Goal: Task Accomplishment & Management: Complete application form

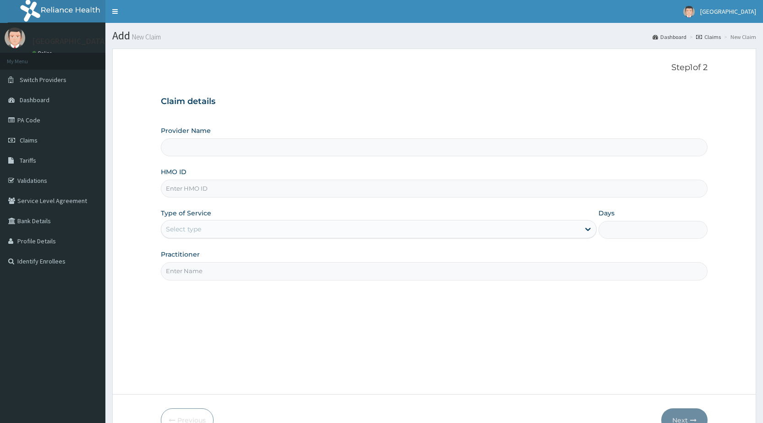
type input "[GEOGRAPHIC_DATA]"
click at [255, 192] on input "HMO ID" at bounding box center [434, 189] width 547 height 18
type input "AIT/10355/A"
click at [235, 221] on div "Select type" at bounding box center [379, 229] width 436 height 18
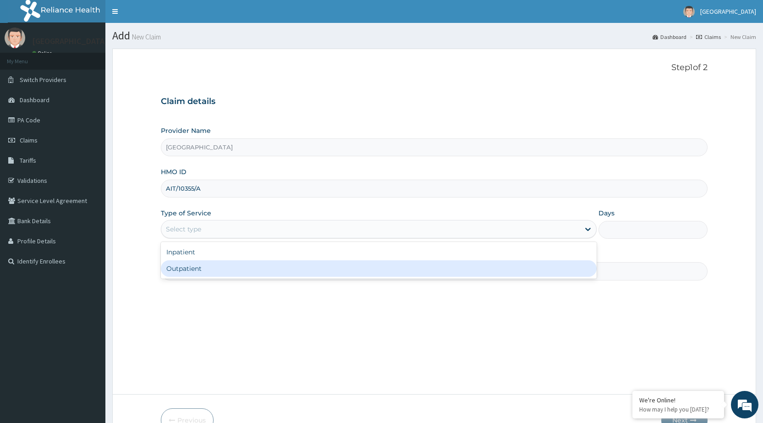
click at [210, 269] on div "Outpatient" at bounding box center [379, 268] width 436 height 16
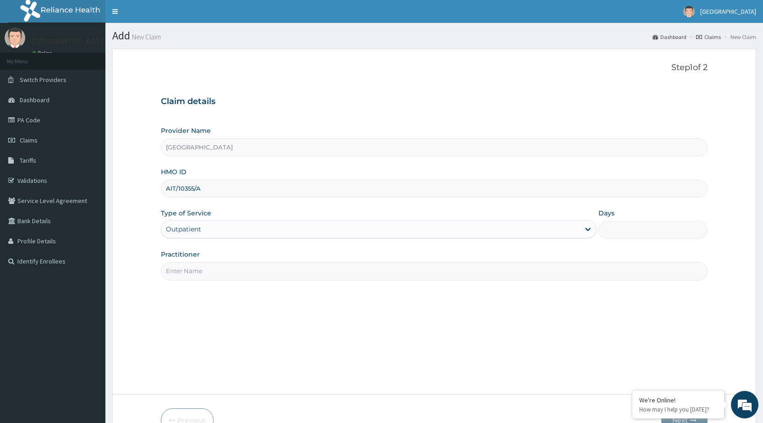
type input "1"
click at [214, 269] on input "Practitioner" at bounding box center [434, 271] width 547 height 18
type input "DR [PERSON_NAME]"
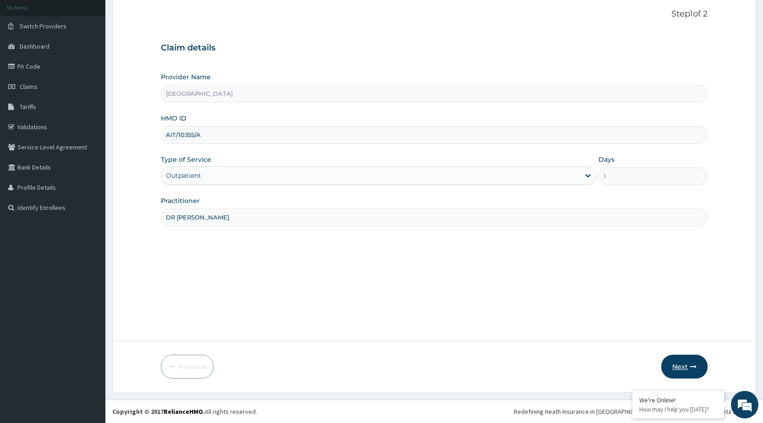
click at [681, 369] on button "Next" at bounding box center [684, 367] width 46 height 24
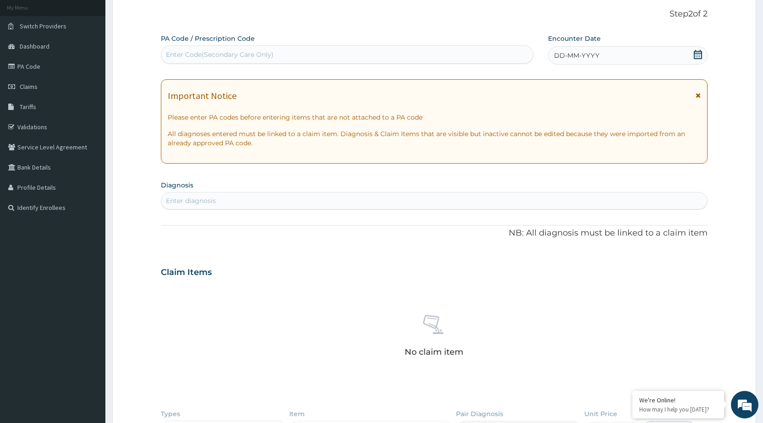
click at [705, 55] on div "DD-MM-YYYY" at bounding box center [627, 55] width 159 height 18
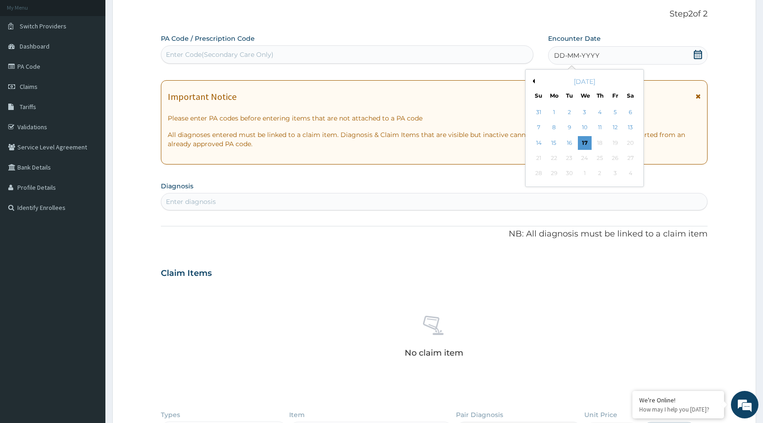
click at [534, 79] on button "Previous Month" at bounding box center [532, 81] width 5 height 5
click at [615, 146] on div "20" at bounding box center [615, 143] width 14 height 14
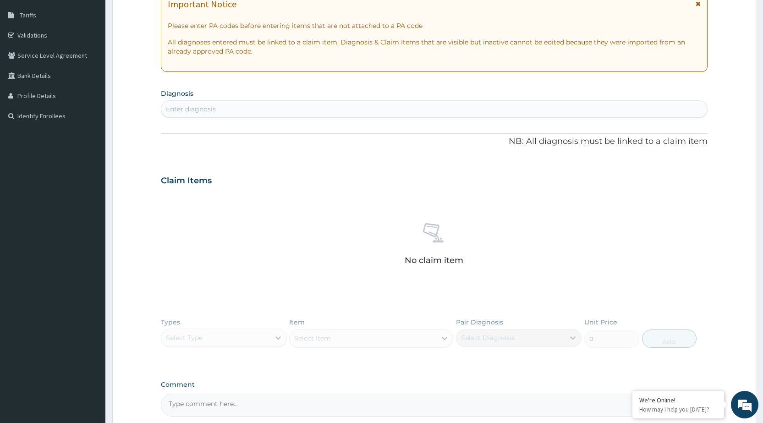
scroll to position [191, 0]
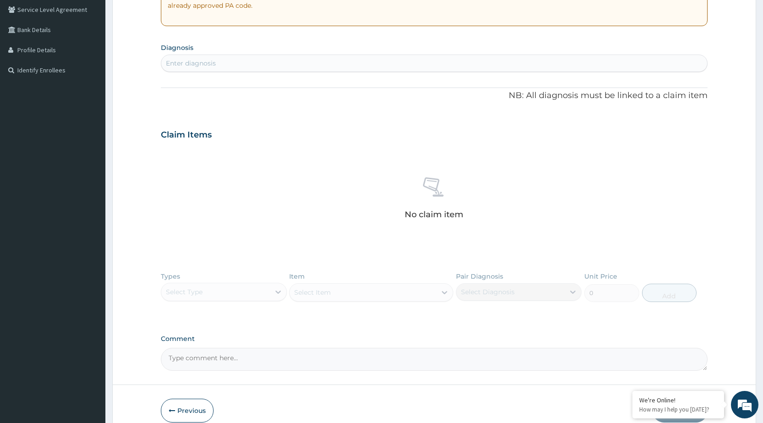
click at [197, 66] on div "Enter diagnosis" at bounding box center [191, 63] width 50 height 9
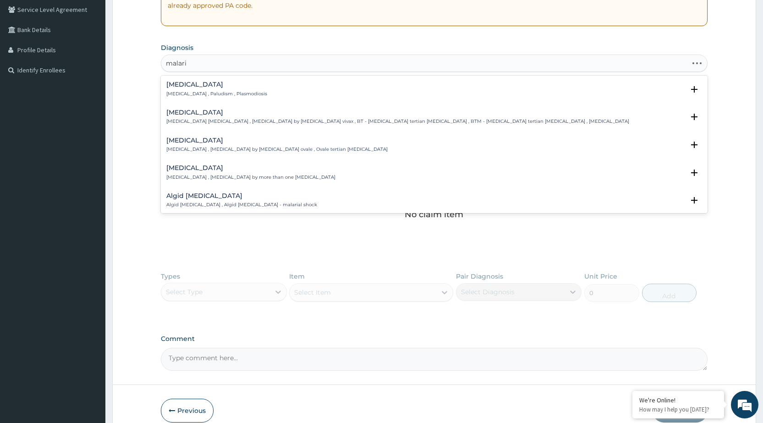
type input "[MEDICAL_DATA]"
click at [192, 91] on p "[MEDICAL_DATA] , Paludism , Plasmodiosis" at bounding box center [216, 94] width 101 height 6
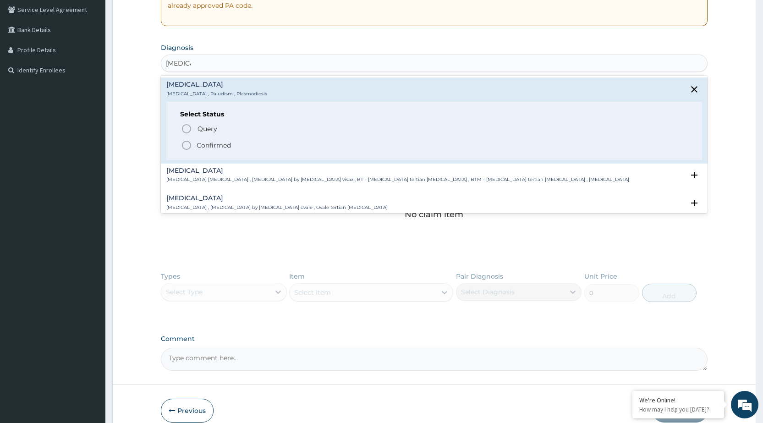
click at [204, 146] on p "Confirmed" at bounding box center [214, 145] width 34 height 9
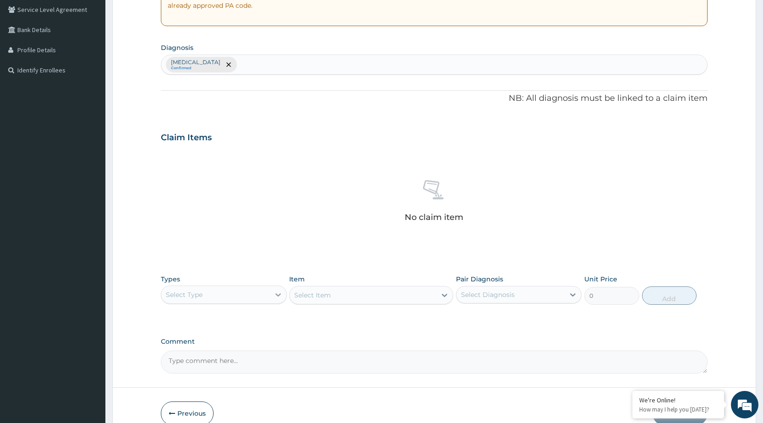
click at [277, 297] on icon at bounding box center [278, 294] width 9 height 9
drag, startPoint x: 218, startPoint y: 354, endPoint x: 221, endPoint y: 346, distance: 8.4
click at [217, 354] on div "Procedures" at bounding box center [224, 350] width 126 height 16
click at [432, 298] on div "Select Item" at bounding box center [371, 295] width 164 height 18
click at [217, 64] on div "Malaria Confirmed" at bounding box center [434, 64] width 546 height 19
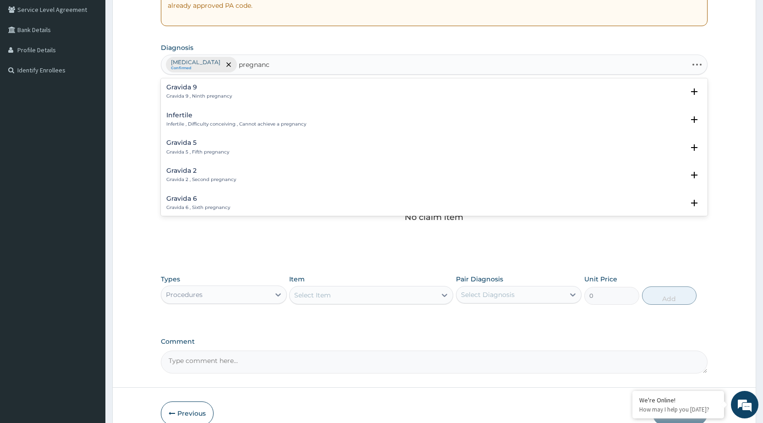
type input "pregnancy"
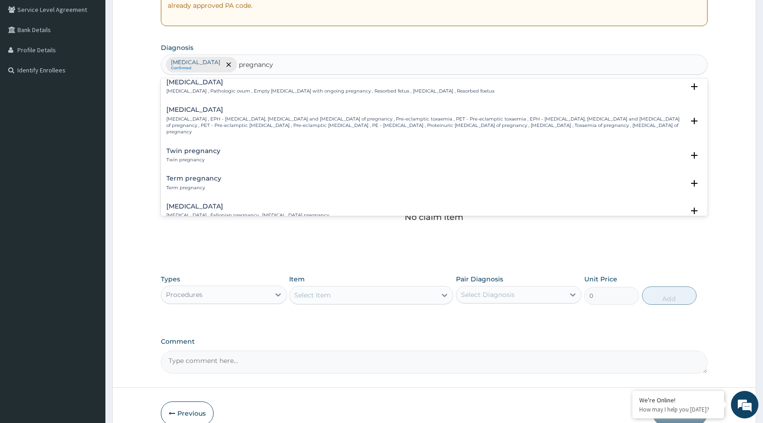
scroll to position [458, 0]
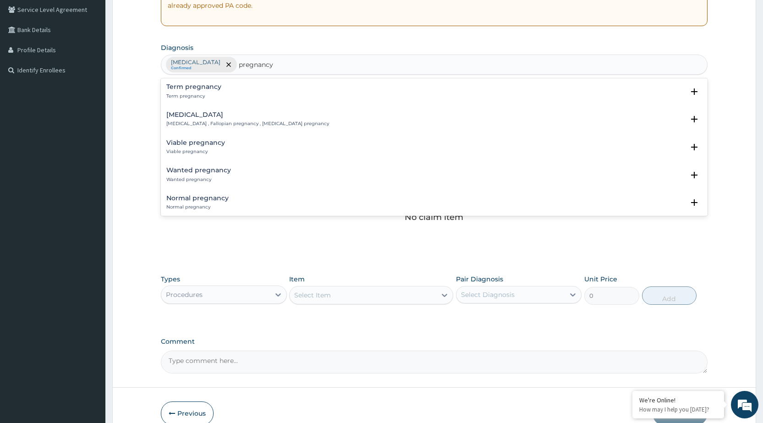
click at [195, 140] on div "Viable pregnancy Viable pregnancy" at bounding box center [195, 147] width 59 height 16
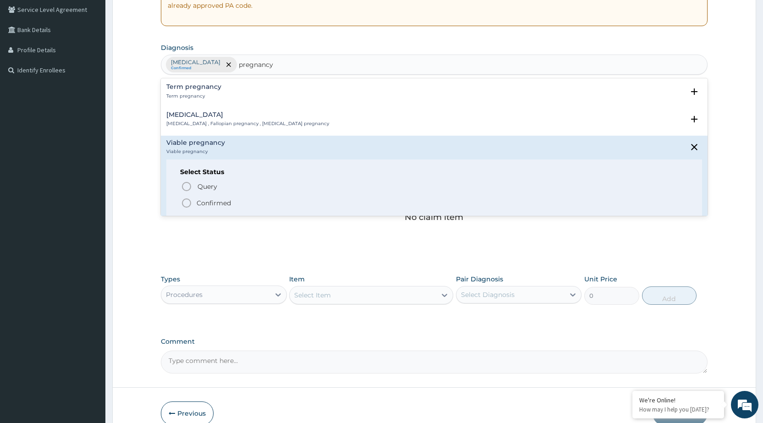
click at [197, 202] on div "Select Status Query Query covers suspected (?), Keep in view (kiv), Ruled out (…" at bounding box center [434, 188] width 536 height 58
click at [200, 198] on p "Confirmed" at bounding box center [214, 202] width 34 height 9
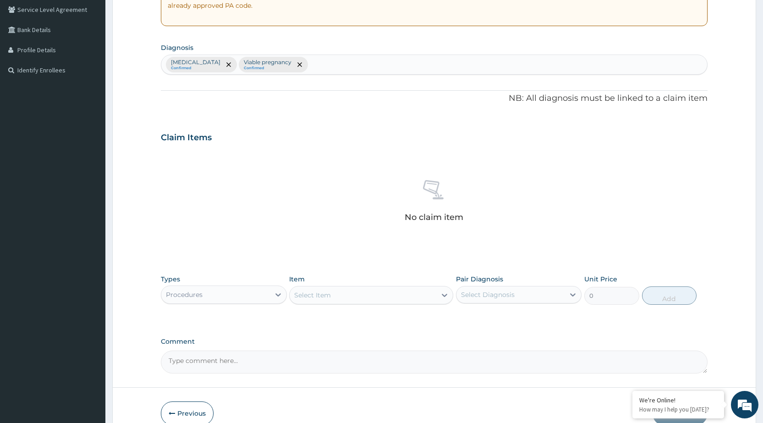
click at [409, 302] on div "Select Item" at bounding box center [371, 295] width 164 height 18
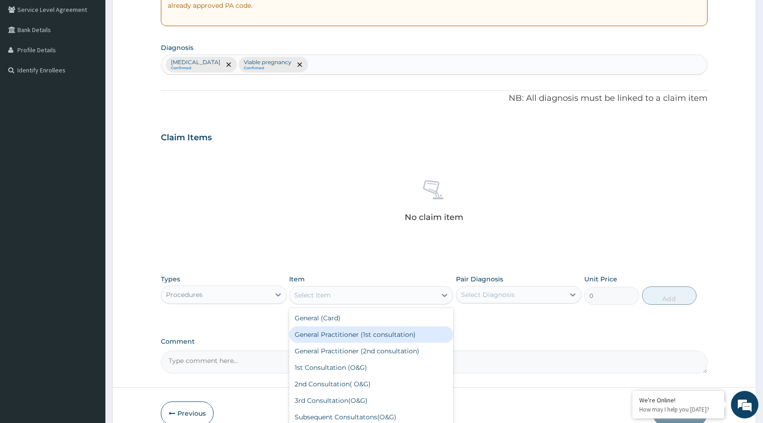
click at [367, 340] on div "General Practitioner (1st consultation)" at bounding box center [371, 334] width 164 height 16
type input "1500"
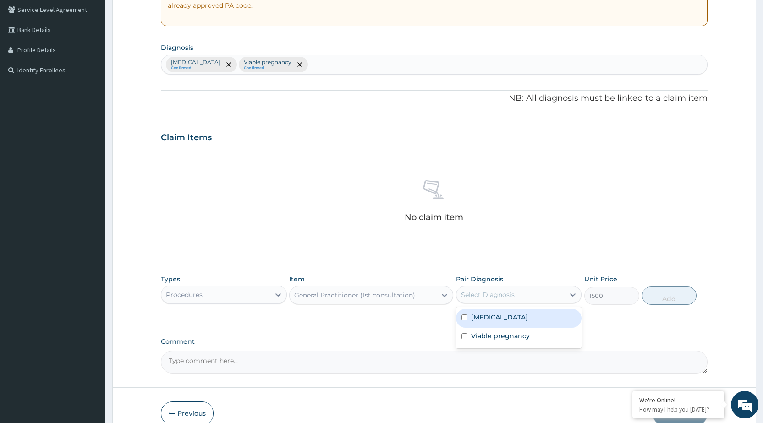
click at [554, 302] on div "Select Diagnosis" at bounding box center [519, 294] width 126 height 17
click at [522, 321] on div "[MEDICAL_DATA]" at bounding box center [519, 318] width 126 height 19
checkbox input "true"
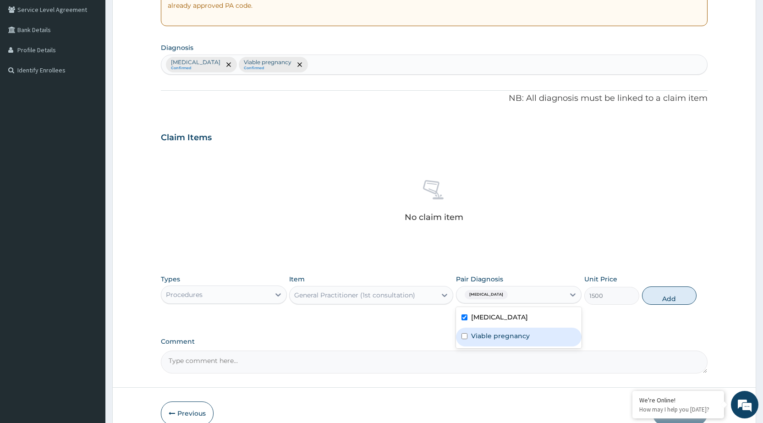
click at [519, 333] on label "Viable pregnancy" at bounding box center [500, 335] width 59 height 9
checkbox input "true"
click at [659, 296] on button "Add" at bounding box center [669, 295] width 55 height 18
type input "0"
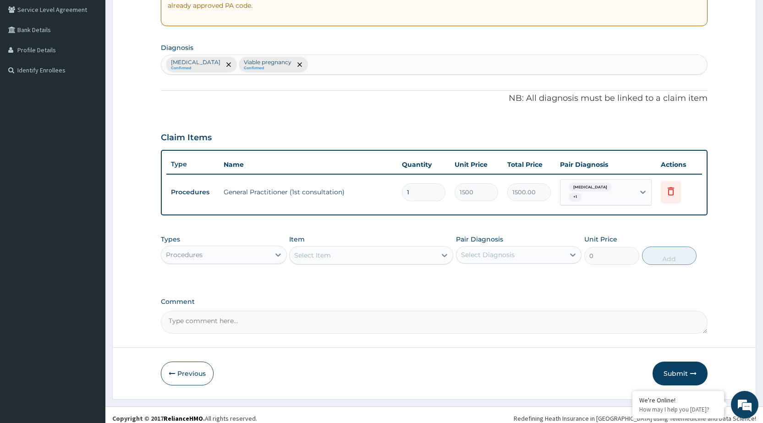
click at [243, 247] on div "Procedures" at bounding box center [215, 254] width 108 height 15
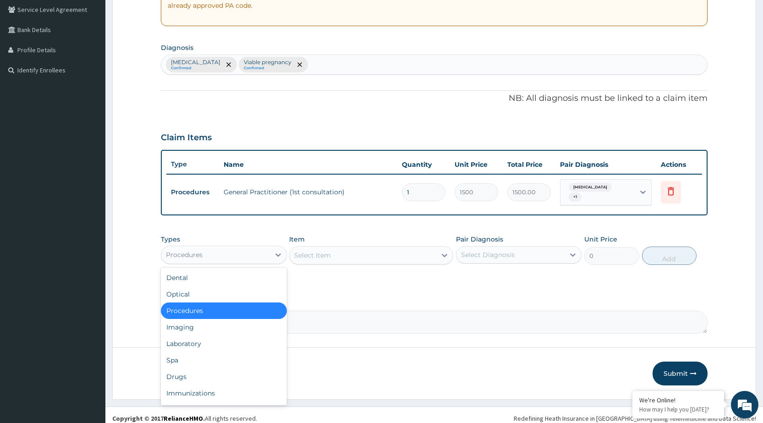
scroll to position [194, 0]
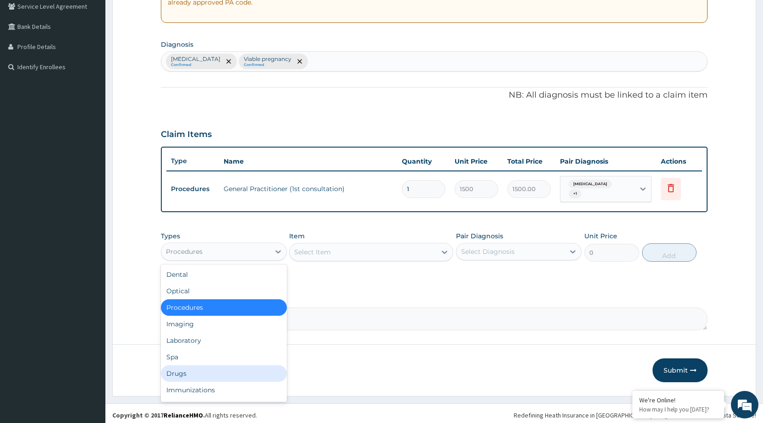
click at [195, 367] on div "Drugs" at bounding box center [224, 373] width 126 height 16
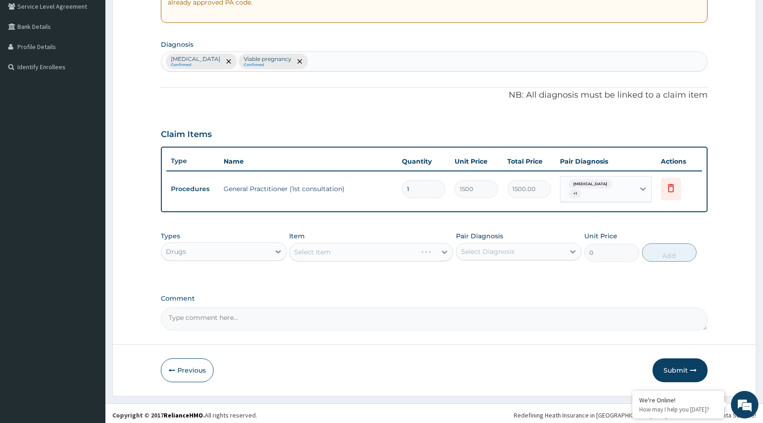
click at [409, 248] on div "Select Item" at bounding box center [371, 252] width 164 height 18
click at [447, 248] on div "Select Item" at bounding box center [371, 252] width 164 height 18
click at [373, 253] on div "Select Item" at bounding box center [371, 252] width 164 height 18
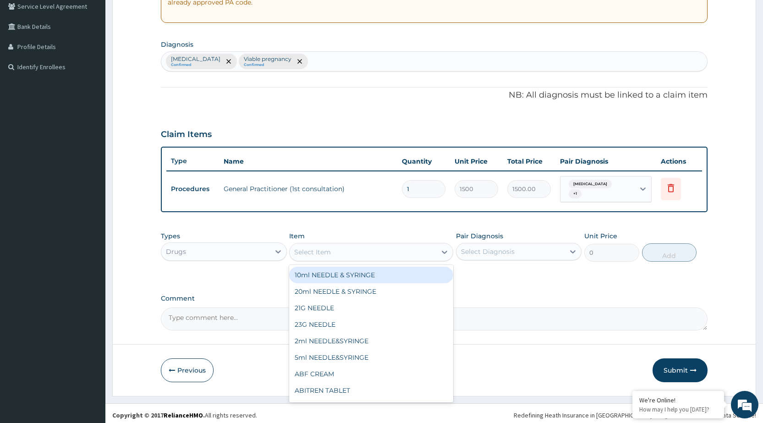
click at [336, 245] on div "Select Item" at bounding box center [363, 252] width 147 height 15
type input "parace"
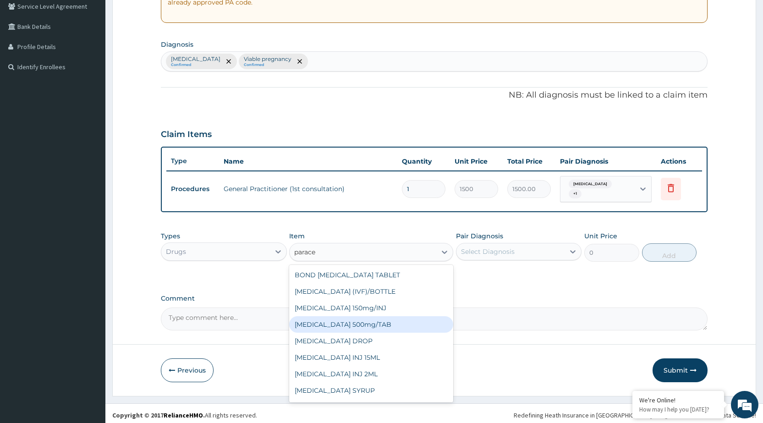
click at [349, 322] on div "PARACETAMOL 500mg/TAB" at bounding box center [371, 324] width 164 height 16
type input "5.25"
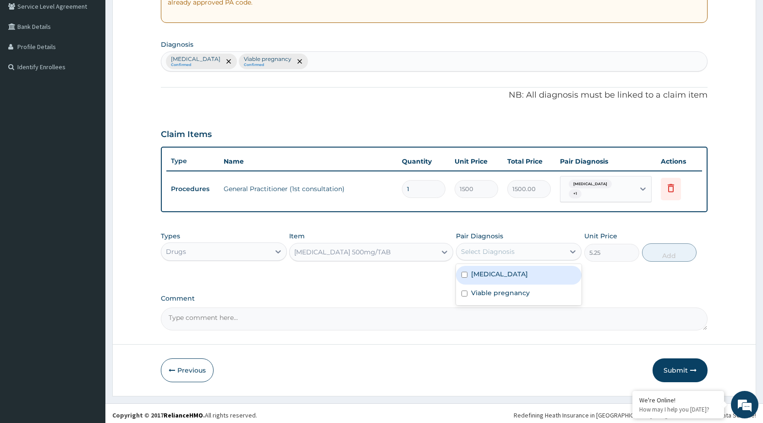
click at [494, 248] on div "Select Diagnosis" at bounding box center [488, 251] width 54 height 9
click at [484, 276] on div "[MEDICAL_DATA]" at bounding box center [519, 275] width 126 height 19
checkbox input "true"
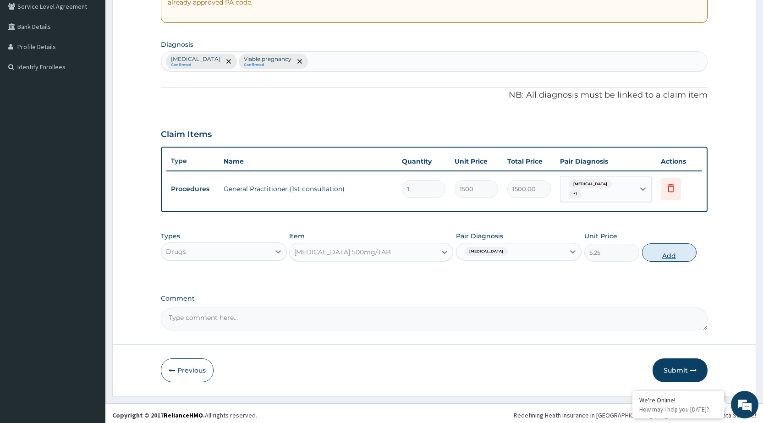
click at [672, 249] on button "Add" at bounding box center [669, 252] width 55 height 18
type input "0"
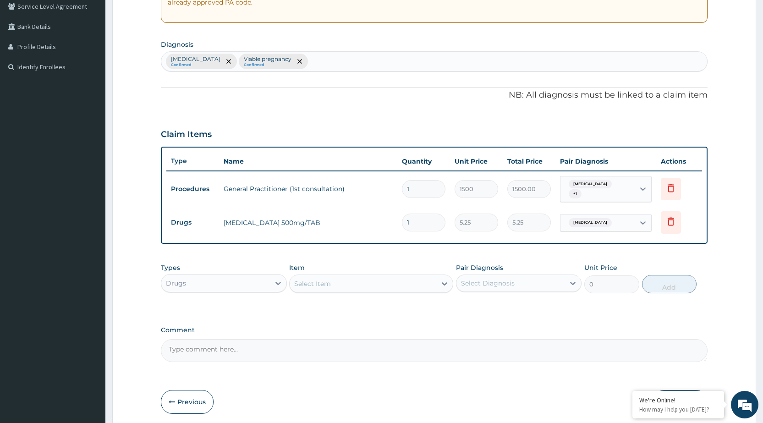
type input "0.00"
type input "3"
type input "15.75"
type input "30"
type input "157.50"
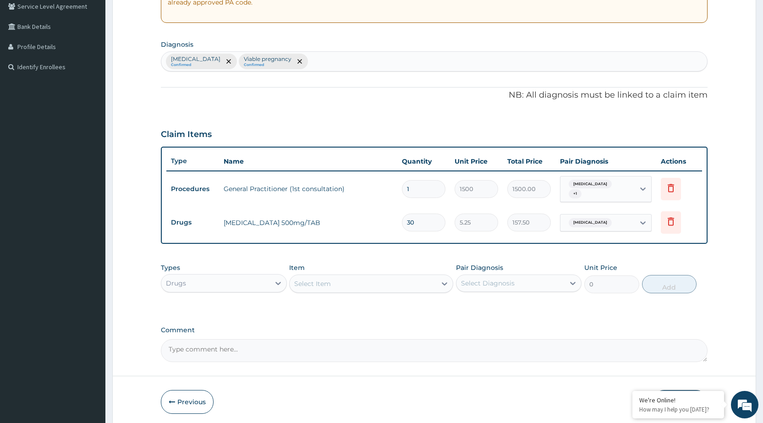
type input "30"
click at [315, 280] on div "Select Item" at bounding box center [312, 283] width 37 height 9
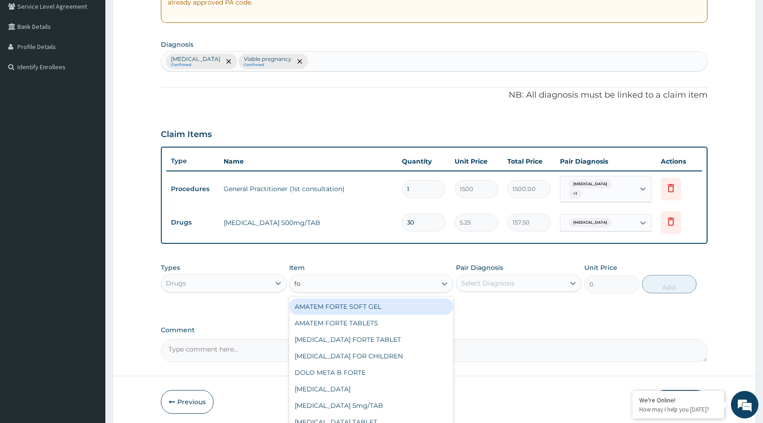
type input "foli"
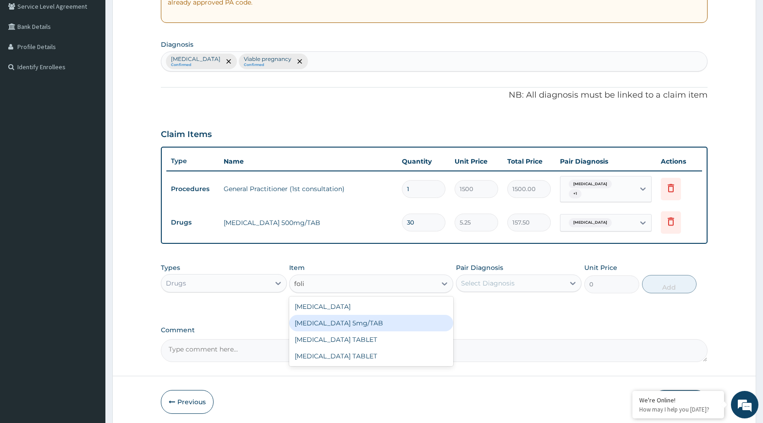
click at [357, 315] on div "FOLIC acid 5mg/TAB" at bounding box center [371, 323] width 164 height 16
type input "2.1"
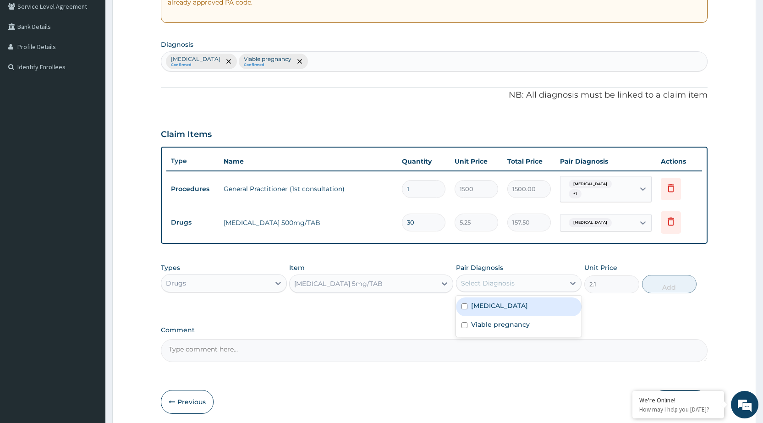
click at [509, 276] on div "Select Diagnosis" at bounding box center [510, 283] width 108 height 15
click at [487, 320] on label "Viable pregnancy" at bounding box center [500, 324] width 59 height 9
checkbox input "true"
click at [652, 283] on button "Add" at bounding box center [669, 284] width 55 height 18
type input "0"
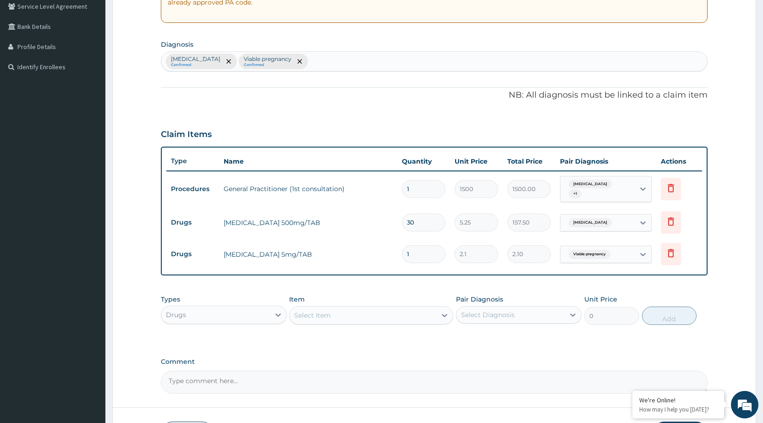
type input "0.00"
type input "6"
type input "12.60"
type input "60"
type input "126.00"
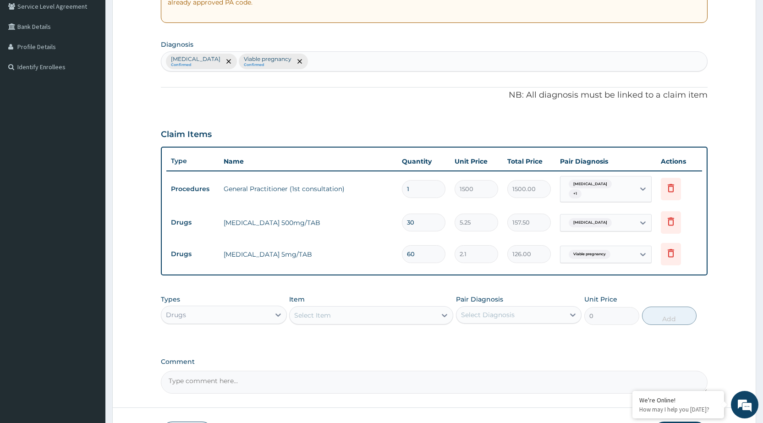
type input "60"
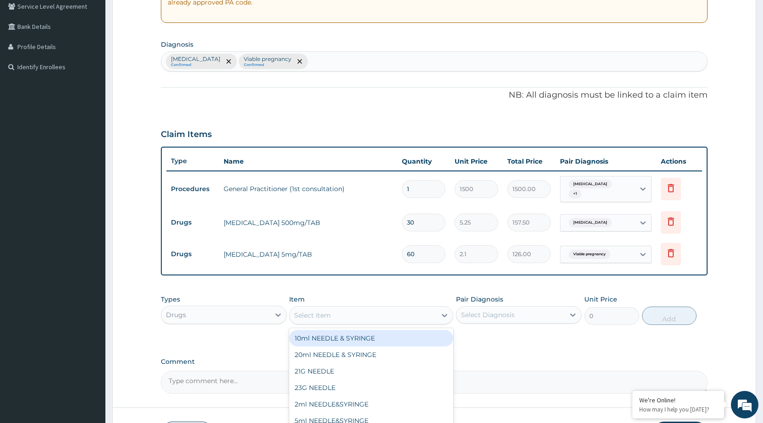
click at [317, 311] on div "Select Item" at bounding box center [312, 315] width 37 height 9
type input "coarte"
click at [345, 337] on div "Coartem (adult)/Pack" at bounding box center [371, 338] width 164 height 16
type input "682.5"
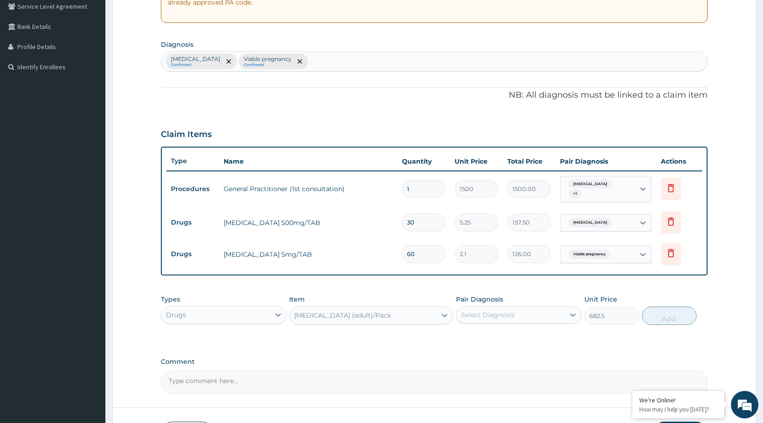
click at [479, 310] on div "Select Diagnosis" at bounding box center [488, 314] width 54 height 9
click at [473, 340] on div "[MEDICAL_DATA]" at bounding box center [519, 338] width 126 height 19
checkbox input "true"
click at [666, 318] on button "Add" at bounding box center [669, 316] width 55 height 18
type input "0"
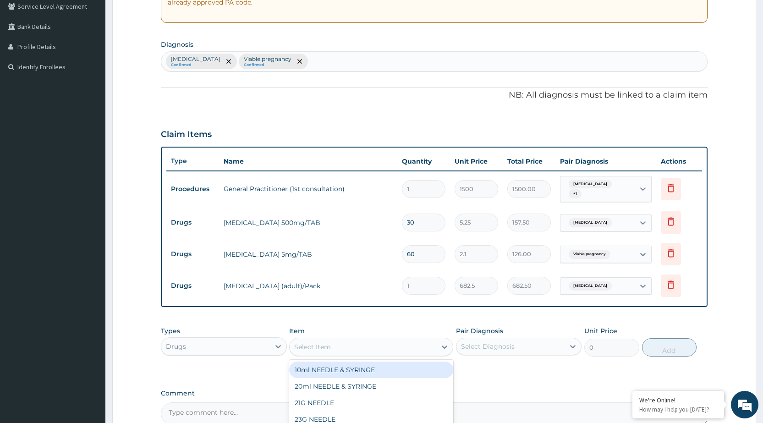
click at [333, 351] on div "Select Item" at bounding box center [371, 347] width 164 height 18
type input "ferro"
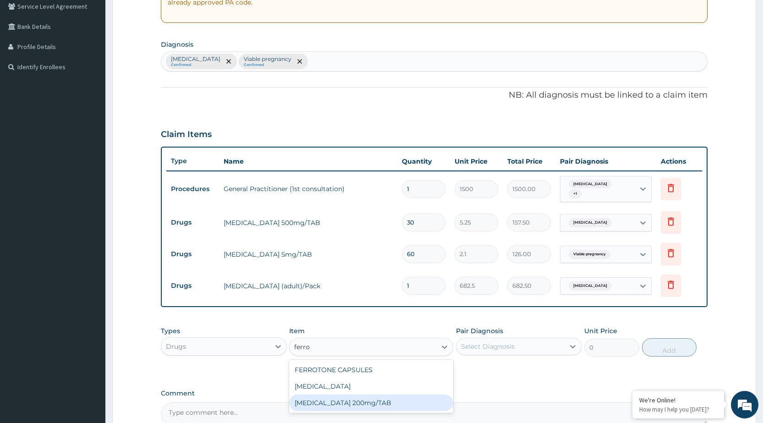
drag, startPoint x: 354, startPoint y: 395, endPoint x: 436, endPoint y: 367, distance: 86.7
click at [355, 395] on div "FERROUS SULPHATE 200mg/TAB" at bounding box center [371, 403] width 164 height 16
type input "3.15"
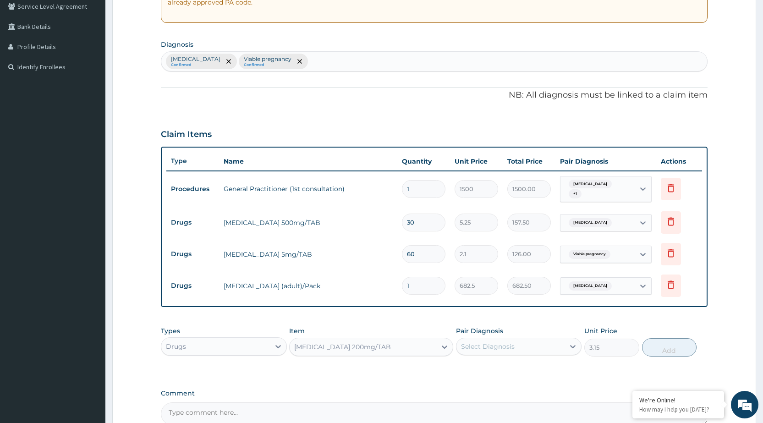
click at [487, 351] on div "Select Diagnosis" at bounding box center [519, 346] width 126 height 17
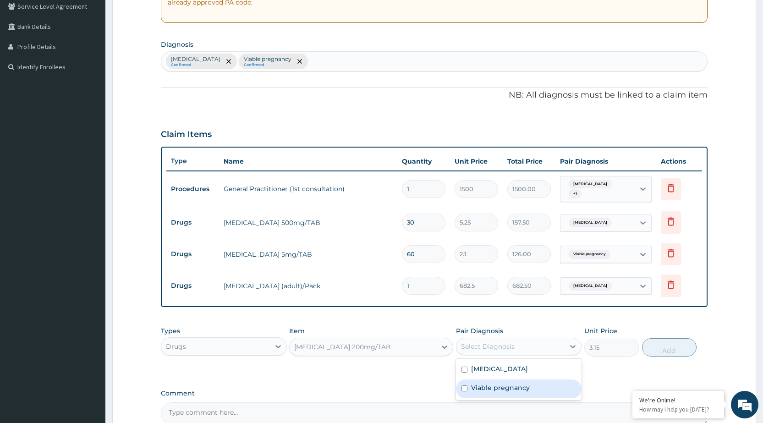
click at [475, 385] on label "Viable pregnancy" at bounding box center [500, 387] width 59 height 9
checkbox input "true"
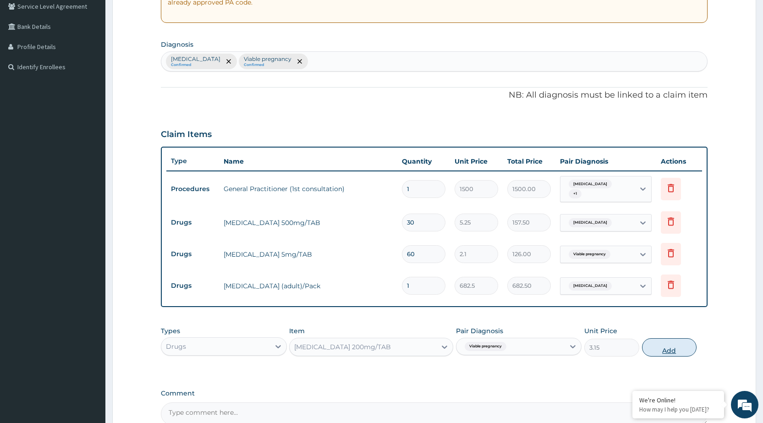
click at [675, 348] on button "Add" at bounding box center [669, 347] width 55 height 18
type input "0"
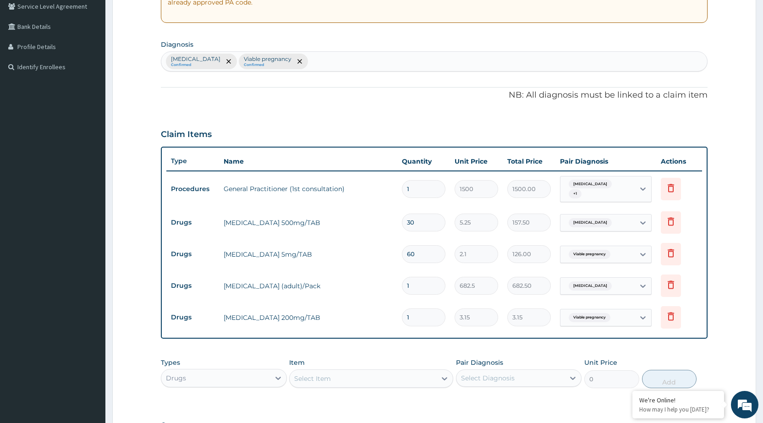
type input "0.00"
type input "6"
type input "18.90"
type input "60"
type input "189.00"
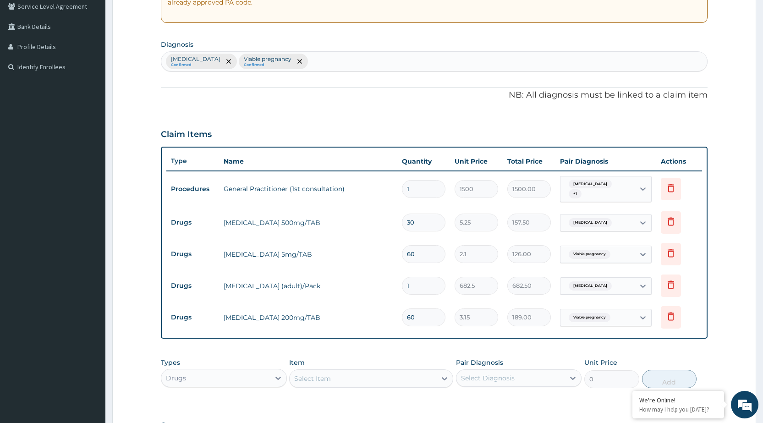
type input "60"
click at [308, 380] on div "Select Item" at bounding box center [363, 378] width 147 height 15
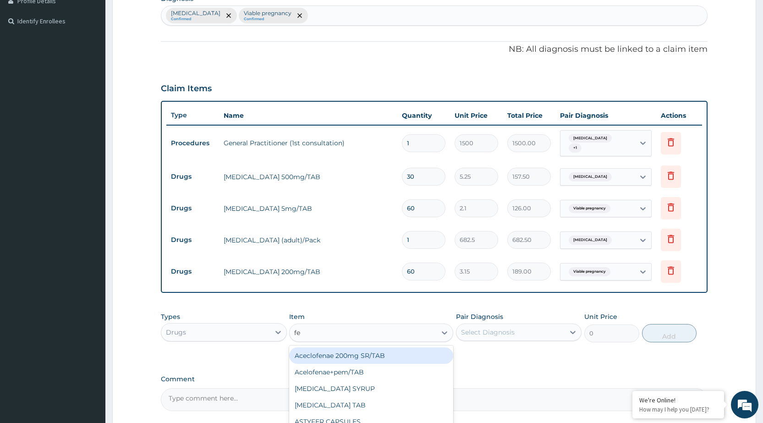
type input "fer"
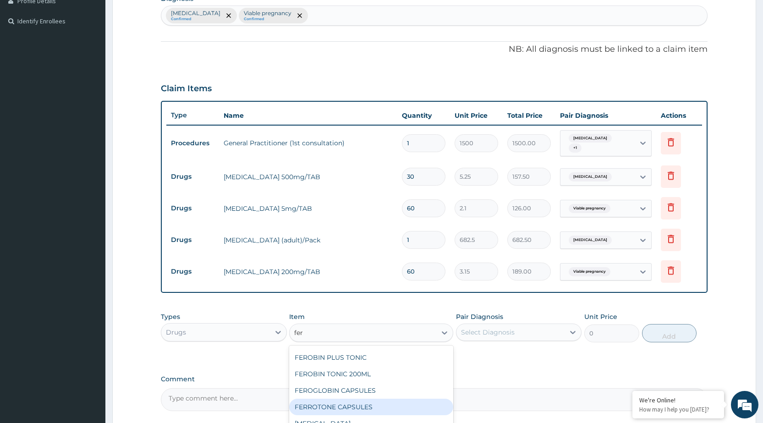
click at [346, 402] on div "FERROTONE CAPSULES" at bounding box center [371, 407] width 164 height 16
type input "4.2"
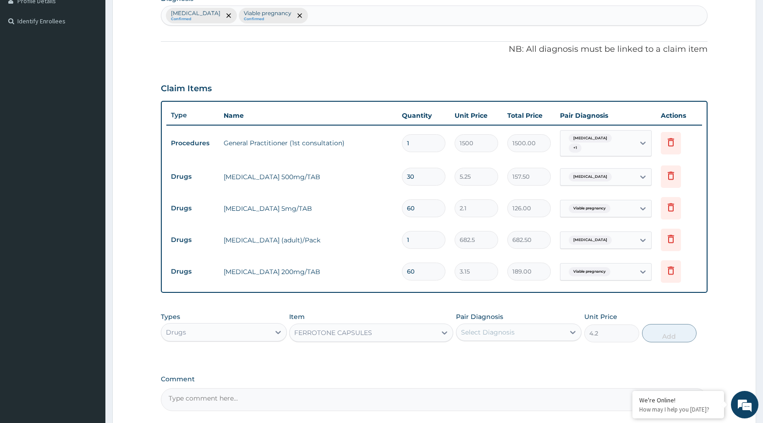
click at [434, 302] on div "PA Code / Prescription Code Enter Code(Secondary Care Only) Encounter Date 20-0…" at bounding box center [434, 129] width 547 height 564
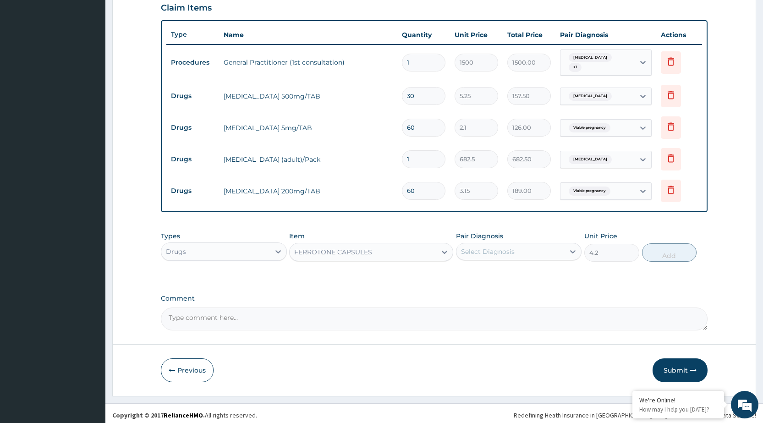
click at [668, 366] on button "Submit" at bounding box center [680, 370] width 55 height 24
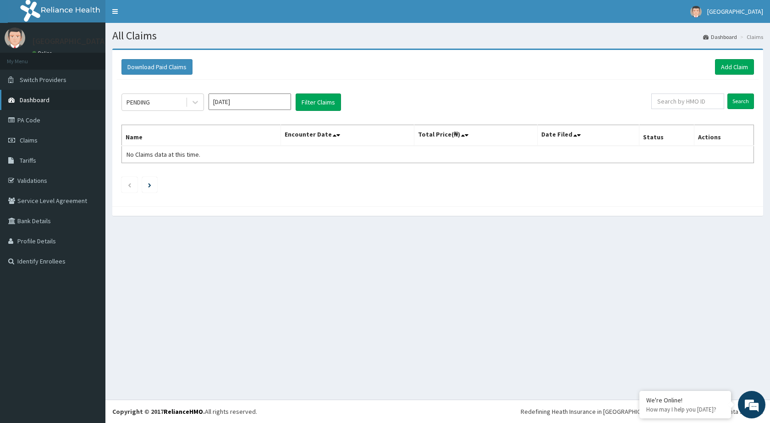
click at [45, 96] on span "Dashboard" at bounding box center [35, 100] width 30 height 8
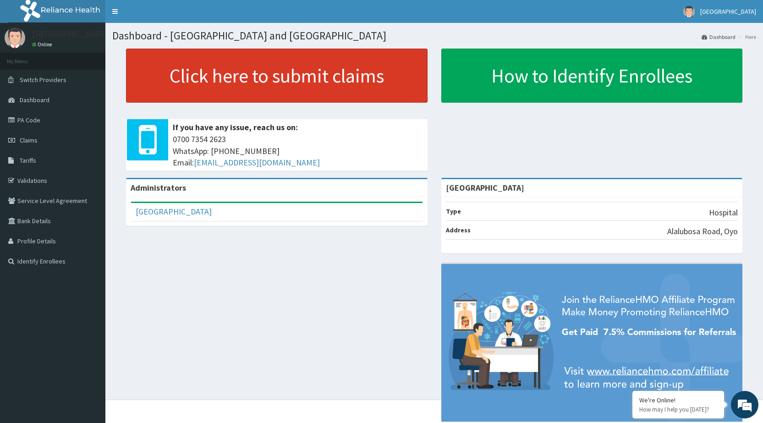
click at [196, 83] on link "Click here to submit claims" at bounding box center [277, 76] width 302 height 54
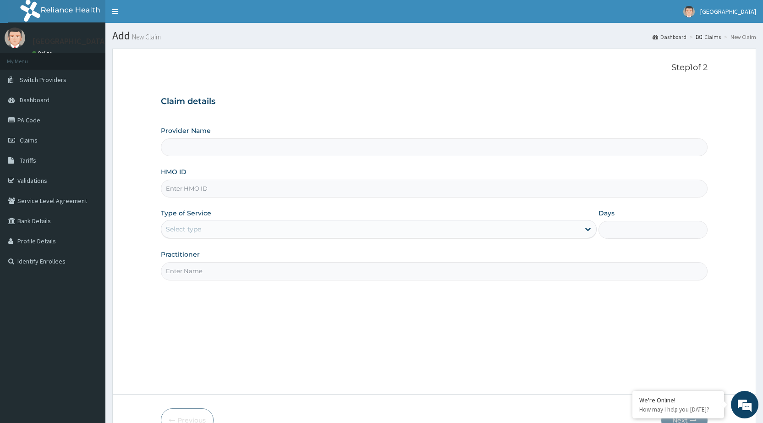
type input "[GEOGRAPHIC_DATA]"
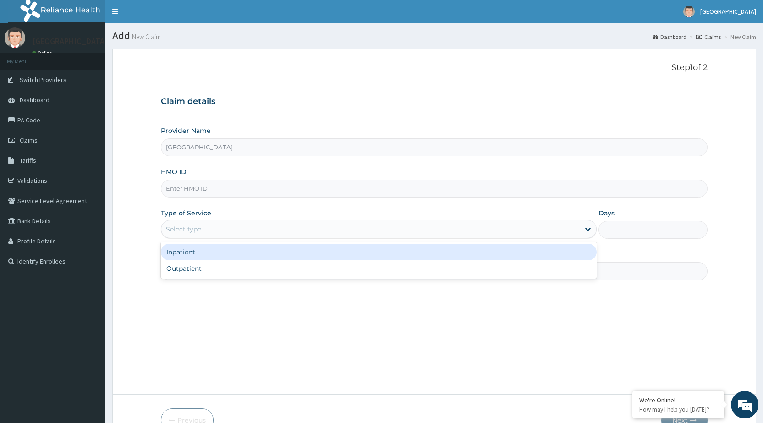
click at [188, 231] on div "Select type" at bounding box center [183, 229] width 35 height 9
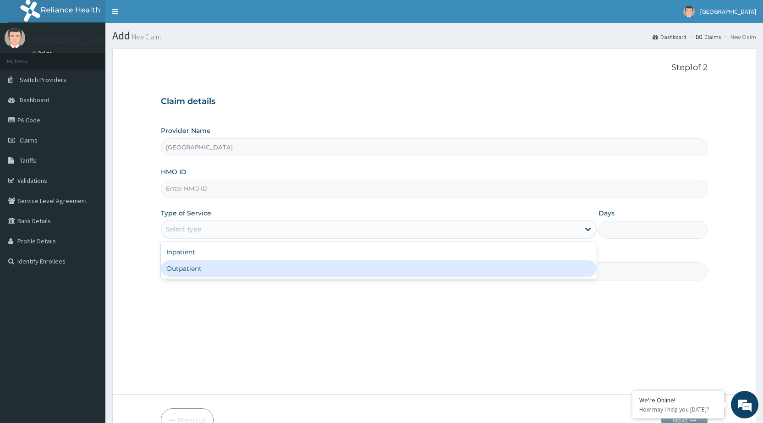
click at [193, 276] on div "Outpatient" at bounding box center [379, 268] width 436 height 16
type input "1"
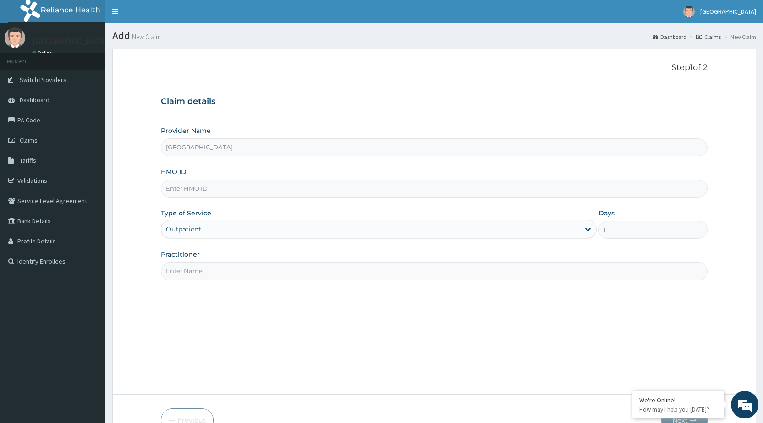
click at [202, 272] on input "Practitioner" at bounding box center [434, 271] width 547 height 18
type input "DR [PERSON_NAME]"
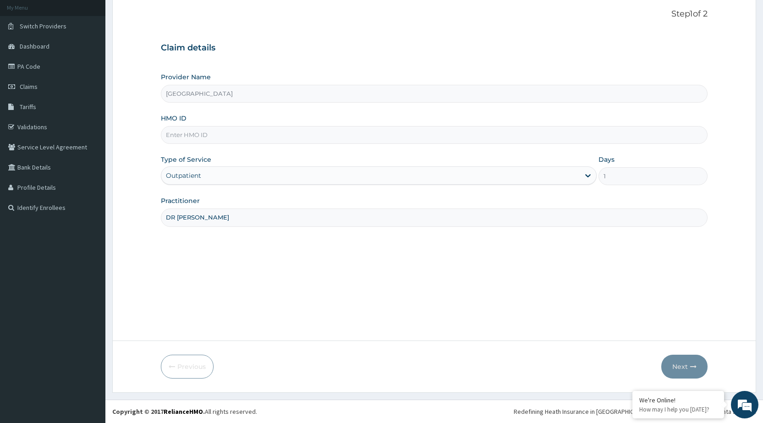
click at [197, 139] on input "HMO ID" at bounding box center [434, 135] width 547 height 18
type input "CHL/10968/A"
click at [179, 178] on div "Outpatient" at bounding box center [183, 175] width 35 height 9
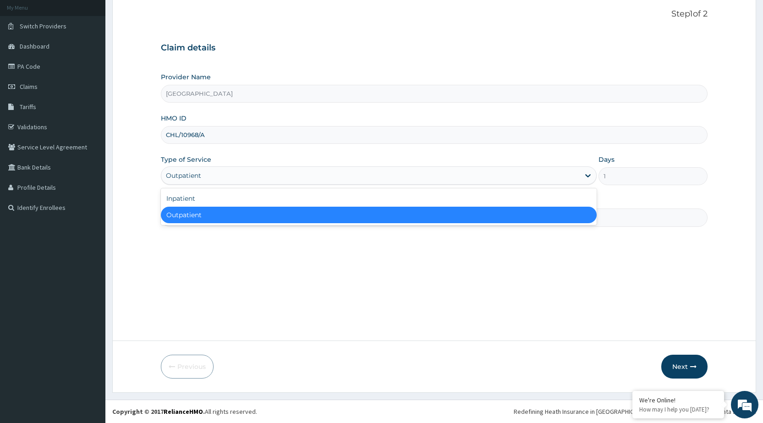
click at [177, 220] on div "Outpatient" at bounding box center [379, 215] width 436 height 16
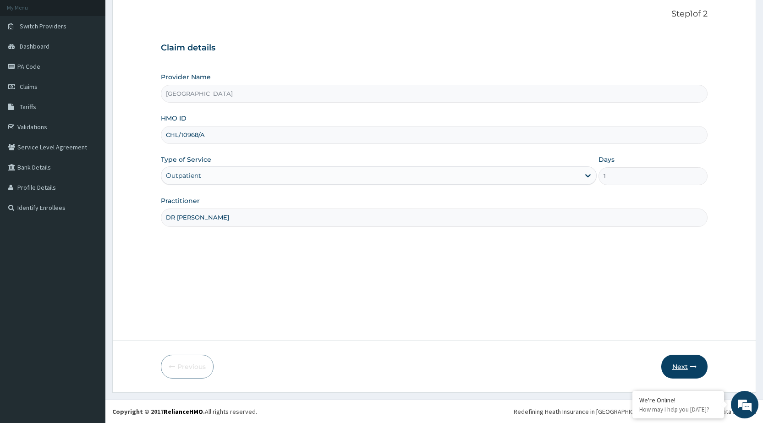
click at [678, 362] on button "Next" at bounding box center [684, 367] width 46 height 24
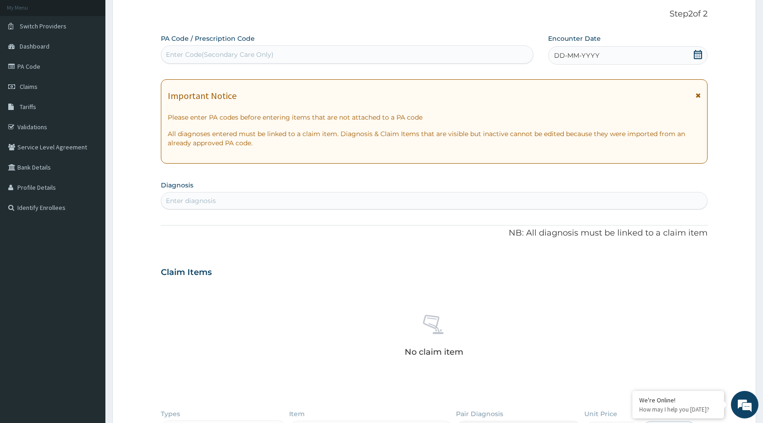
click at [700, 52] on icon at bounding box center [697, 54] width 9 height 9
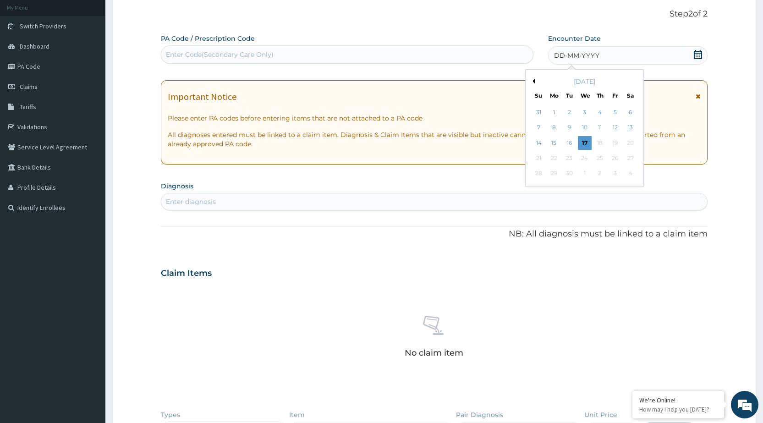
click at [534, 81] on button "Previous Month" at bounding box center [532, 81] width 5 height 5
click at [539, 159] on div "22" at bounding box center [539, 158] width 14 height 14
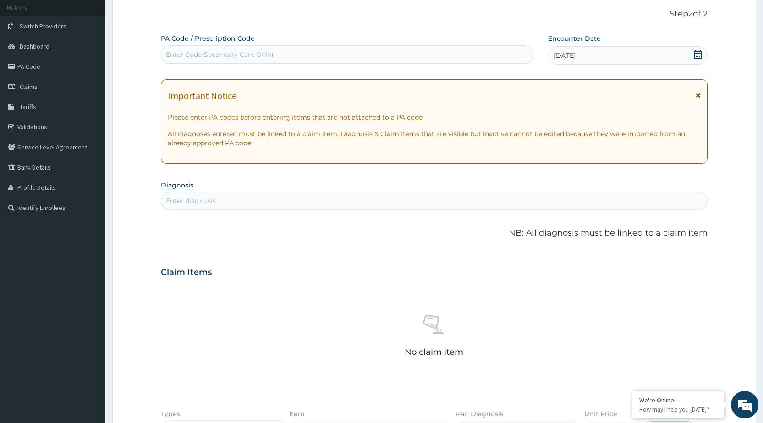
click at [261, 197] on div "Enter diagnosis" at bounding box center [434, 200] width 546 height 15
click at [223, 204] on div "Enter diagnosis" at bounding box center [434, 200] width 546 height 15
click at [185, 199] on div "Enter diagnosis" at bounding box center [191, 200] width 50 height 9
type input "p"
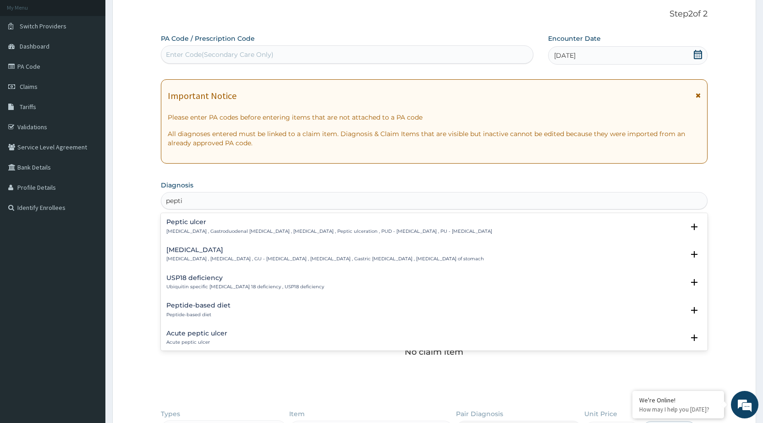
type input "peptic"
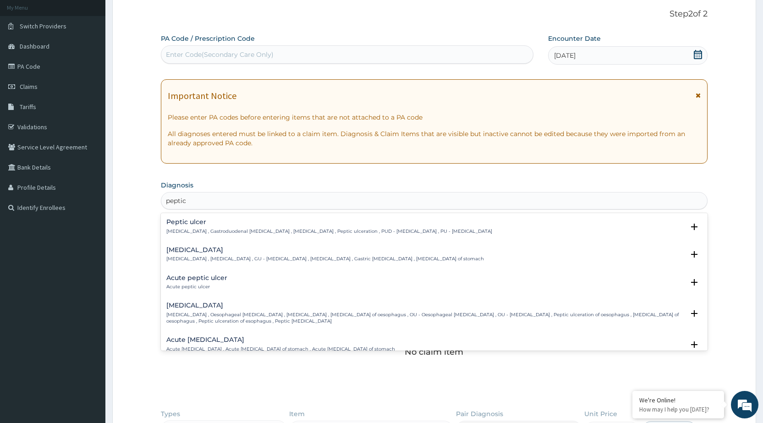
click at [193, 225] on div "[MEDICAL_DATA] [MEDICAL_DATA] , Gastroduodenal [MEDICAL_DATA] , [MEDICAL_DATA] …" at bounding box center [329, 227] width 326 height 16
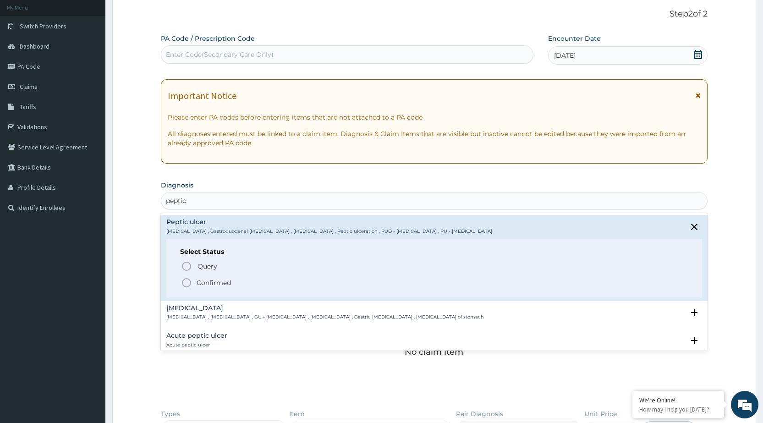
drag, startPoint x: 215, startPoint y: 280, endPoint x: 220, endPoint y: 277, distance: 5.5
click at [218, 278] on p "Confirmed" at bounding box center [214, 282] width 34 height 9
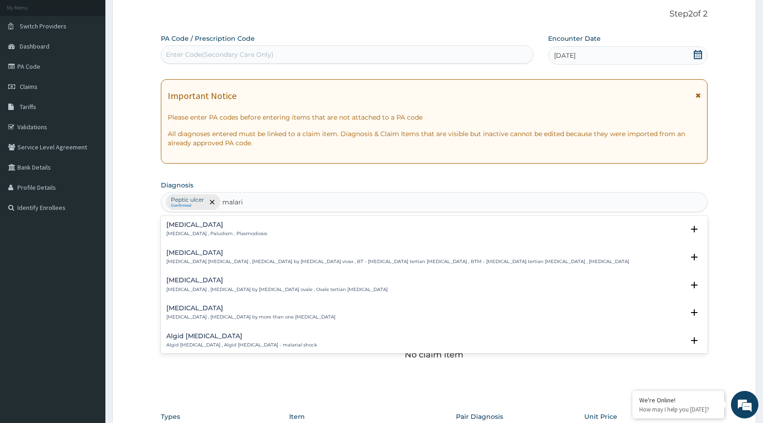
type input "[MEDICAL_DATA]"
click at [181, 228] on h4 "[MEDICAL_DATA]" at bounding box center [216, 224] width 101 height 7
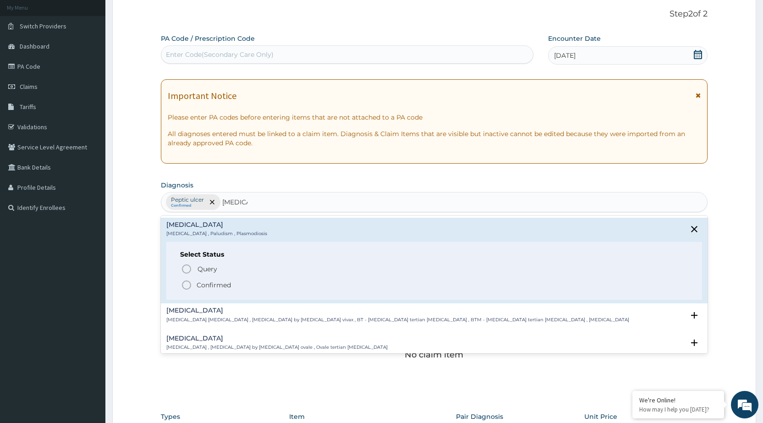
click at [183, 286] on icon "status option filled" at bounding box center [186, 285] width 11 height 11
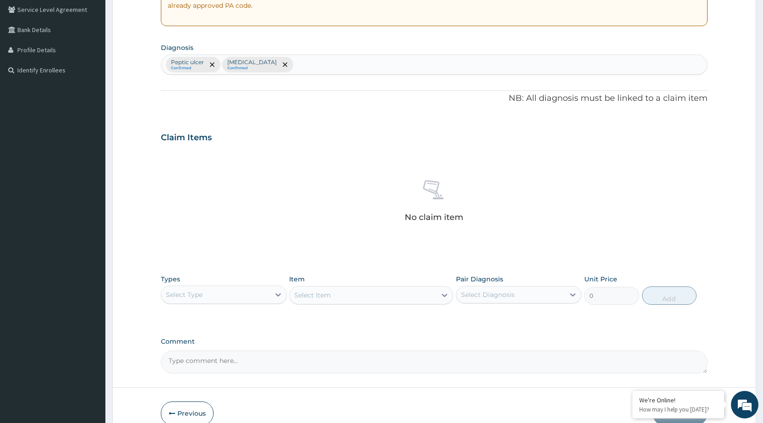
scroll to position [238, 0]
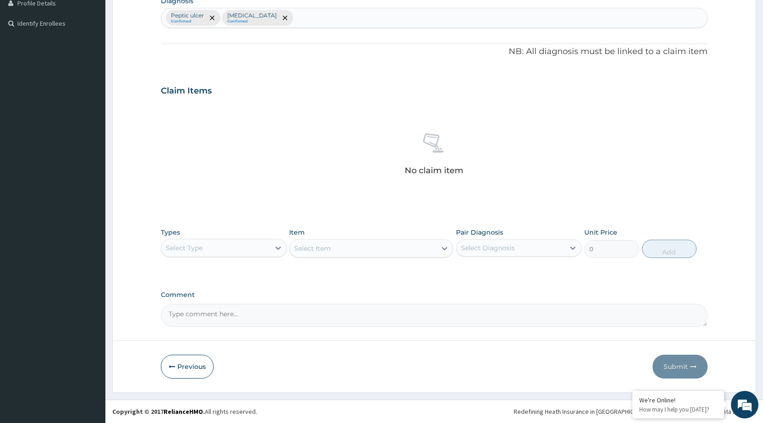
click at [256, 247] on div "Select Type" at bounding box center [215, 248] width 108 height 15
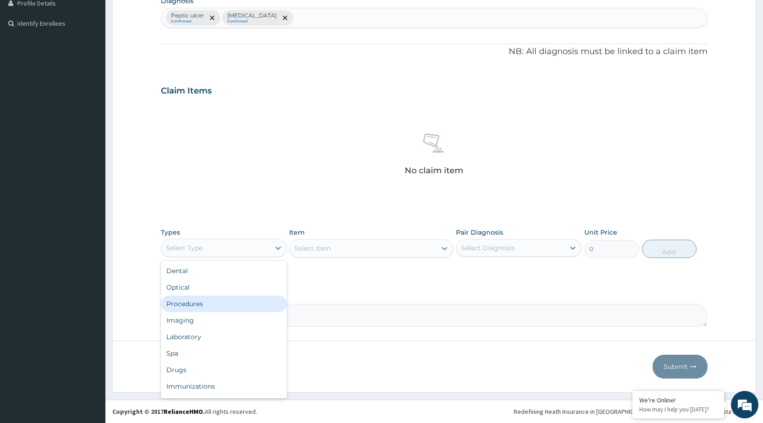
click at [198, 309] on div "Procedures" at bounding box center [224, 304] width 126 height 16
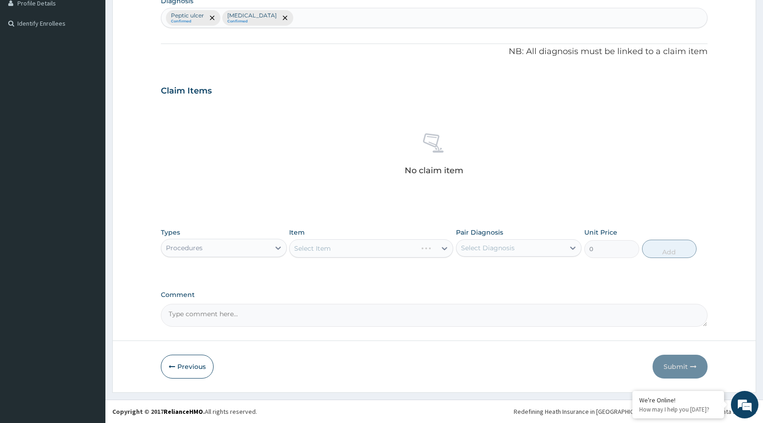
click at [438, 242] on div "Select Item" at bounding box center [371, 248] width 164 height 18
click at [354, 256] on div "Select Item" at bounding box center [371, 248] width 164 height 18
click at [333, 249] on div "Select Item" at bounding box center [371, 248] width 164 height 18
click at [446, 248] on div "Select Item" at bounding box center [371, 248] width 164 height 18
click at [411, 253] on div "Select Item" at bounding box center [371, 248] width 164 height 18
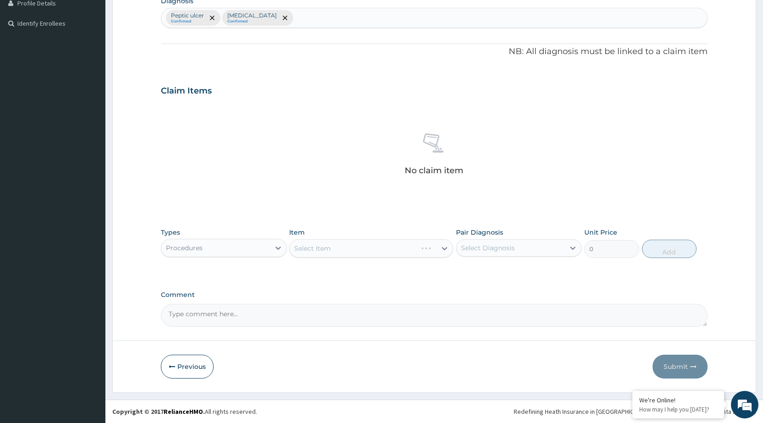
click at [318, 247] on div "Select Item" at bounding box center [371, 248] width 164 height 18
click at [445, 250] on div "Select Item" at bounding box center [371, 248] width 164 height 18
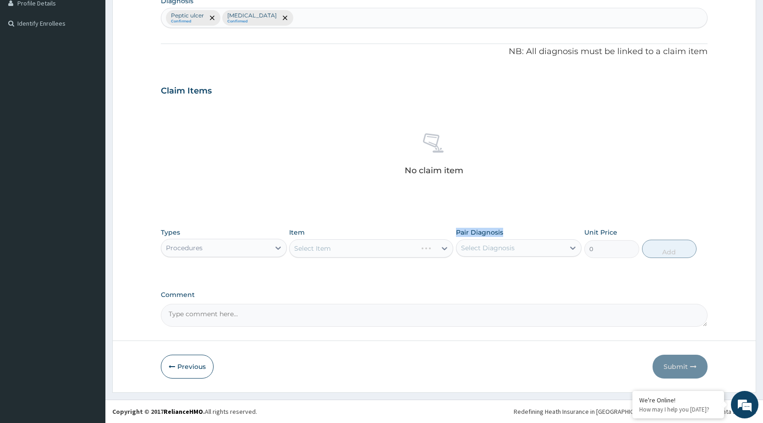
click at [445, 250] on div "Select Item" at bounding box center [371, 248] width 164 height 18
click at [438, 249] on div "Select Item" at bounding box center [371, 248] width 164 height 18
click at [426, 249] on div "Select Item" at bounding box center [371, 248] width 164 height 18
click at [445, 247] on div "Select Item" at bounding box center [371, 248] width 164 height 18
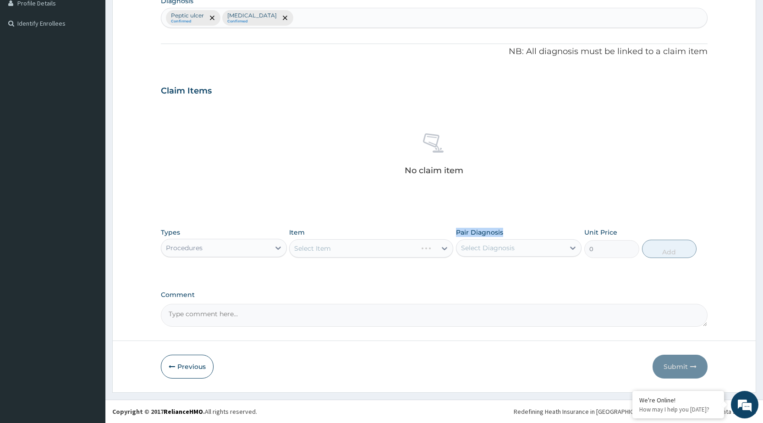
click at [445, 247] on div "Select Item" at bounding box center [371, 248] width 164 height 18
click at [379, 242] on div "Select Item" at bounding box center [371, 248] width 164 height 18
click at [444, 248] on div "Select Item" at bounding box center [371, 248] width 164 height 18
click at [447, 250] on div "Select Item" at bounding box center [371, 248] width 164 height 18
click at [439, 252] on div "Select Item" at bounding box center [371, 248] width 164 height 18
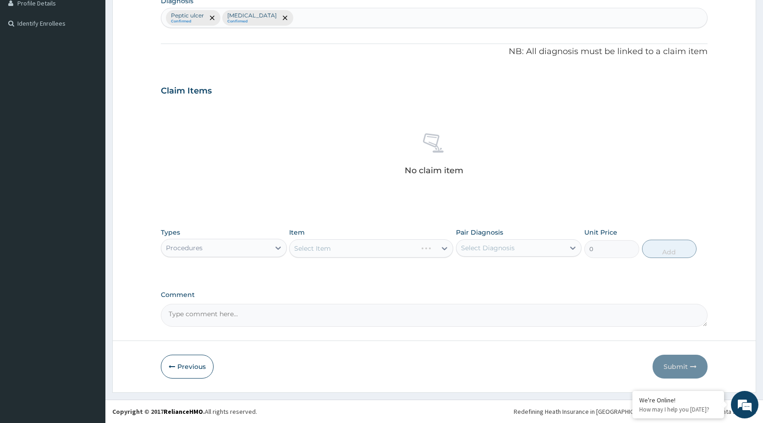
click at [571, 302] on div "Comment" at bounding box center [434, 309] width 547 height 36
click at [440, 249] on div "Select Item" at bounding box center [371, 248] width 164 height 18
click at [402, 247] on div "Select Item" at bounding box center [371, 248] width 164 height 18
click at [325, 253] on div "Select Item" at bounding box center [371, 248] width 164 height 18
click at [336, 248] on div "Select Item" at bounding box center [371, 248] width 164 height 18
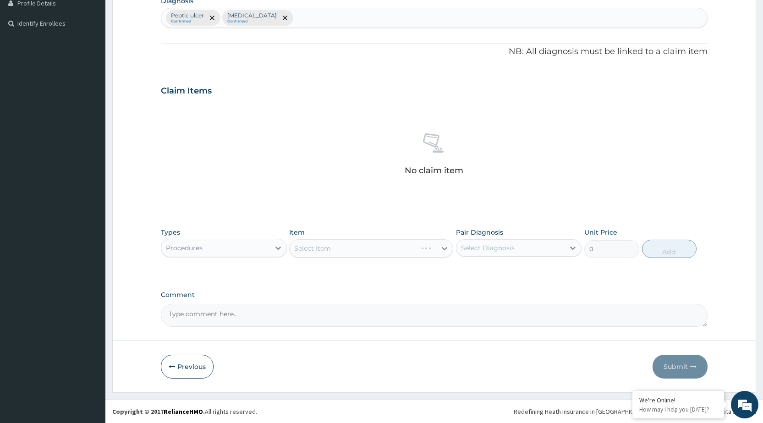
click at [445, 248] on div "Select Item" at bounding box center [371, 248] width 164 height 18
click at [422, 251] on div "Select Item" at bounding box center [371, 248] width 164 height 18
click at [212, 251] on div "Procedures" at bounding box center [215, 248] width 108 height 15
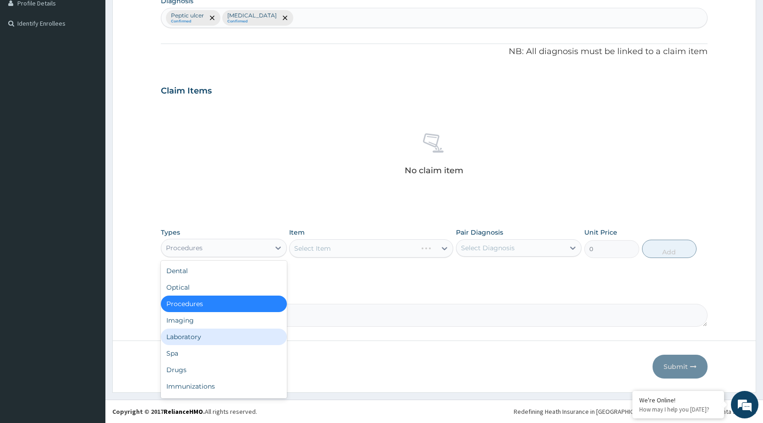
click at [194, 330] on div "Laboratory" at bounding box center [224, 337] width 126 height 16
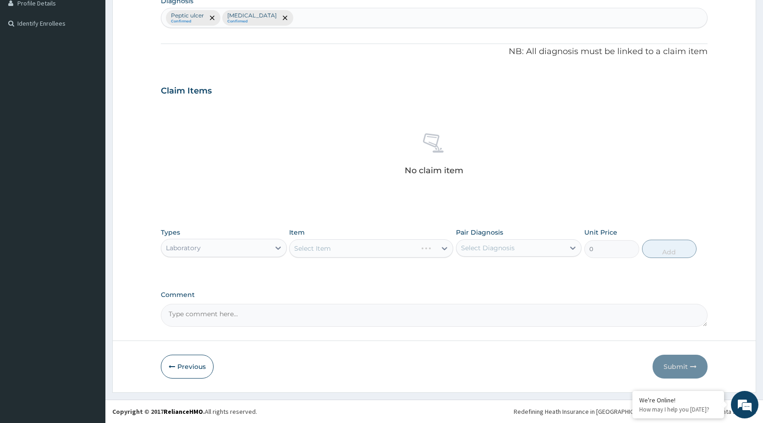
click at [315, 247] on div "Select Item" at bounding box center [371, 248] width 164 height 18
click at [431, 244] on div "Select Item" at bounding box center [371, 248] width 164 height 18
click at [452, 244] on div "Select Item" at bounding box center [371, 248] width 164 height 18
click at [439, 247] on div "Select Item" at bounding box center [371, 248] width 164 height 18
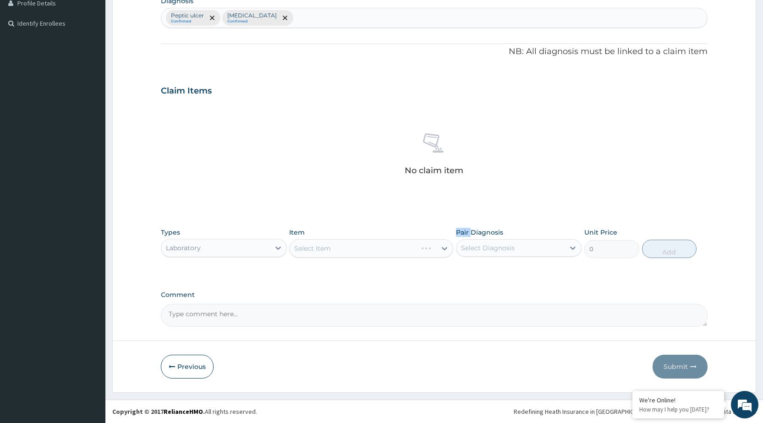
click at [439, 247] on div "Select Item" at bounding box center [371, 248] width 164 height 18
drag, startPoint x: 439, startPoint y: 247, endPoint x: 412, endPoint y: 256, distance: 29.3
click at [439, 247] on div "Select Item" at bounding box center [371, 248] width 164 height 18
click at [323, 247] on div "Select Item" at bounding box center [371, 248] width 164 height 18
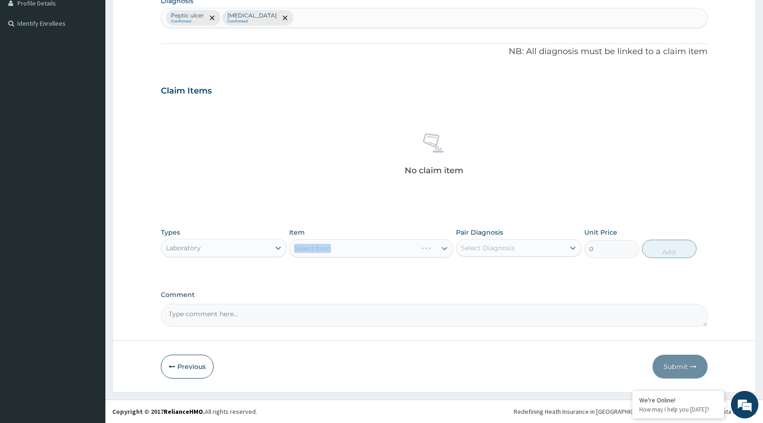
click at [323, 247] on div "Select Item" at bounding box center [371, 248] width 164 height 18
click at [350, 247] on div "Select Item" at bounding box center [371, 248] width 164 height 18
click at [359, 253] on div "Select Item" at bounding box center [371, 248] width 164 height 18
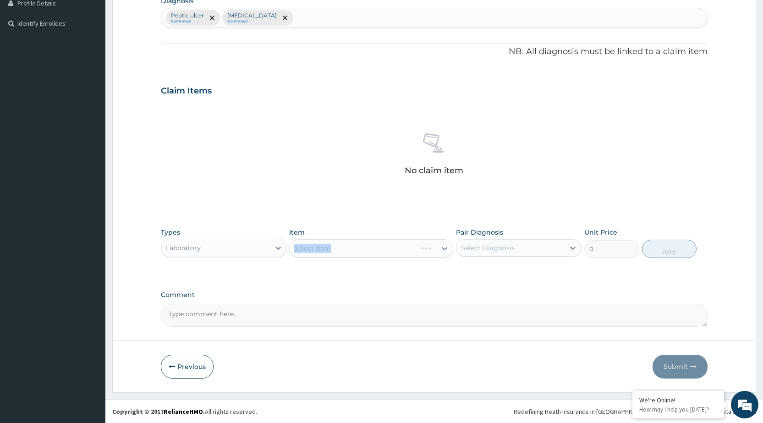
click at [366, 253] on div "Select Item" at bounding box center [371, 248] width 164 height 18
click at [445, 249] on div "Select Item" at bounding box center [371, 248] width 164 height 18
click at [443, 248] on div "Select Item" at bounding box center [371, 248] width 164 height 18
click at [428, 252] on div "Select Item" at bounding box center [371, 248] width 164 height 18
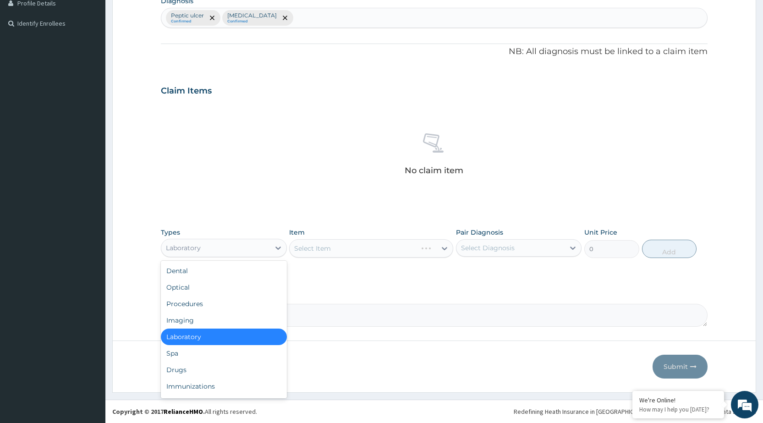
click at [249, 246] on div "Laboratory" at bounding box center [215, 248] width 108 height 15
drag, startPoint x: 187, startPoint y: 376, endPoint x: 270, endPoint y: 321, distance: 99.8
click at [187, 377] on div "Drugs" at bounding box center [224, 370] width 126 height 16
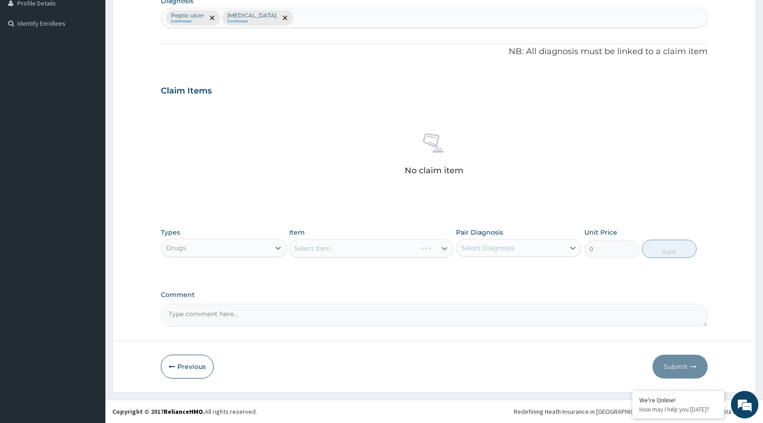
click at [461, 250] on div "Select Diagnosis" at bounding box center [488, 247] width 54 height 9
click at [434, 253] on div "Select Item" at bounding box center [371, 248] width 164 height 18
click at [364, 250] on div "Select Item" at bounding box center [371, 248] width 164 height 18
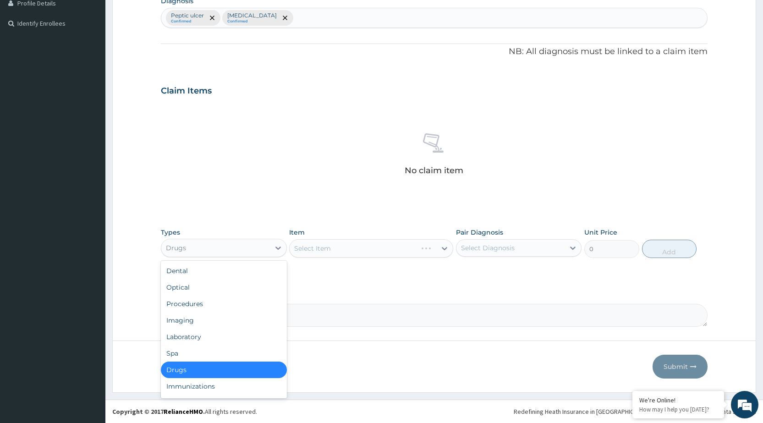
click at [260, 249] on div "Drugs" at bounding box center [215, 248] width 108 height 15
click at [212, 306] on div "Procedures" at bounding box center [224, 304] width 126 height 16
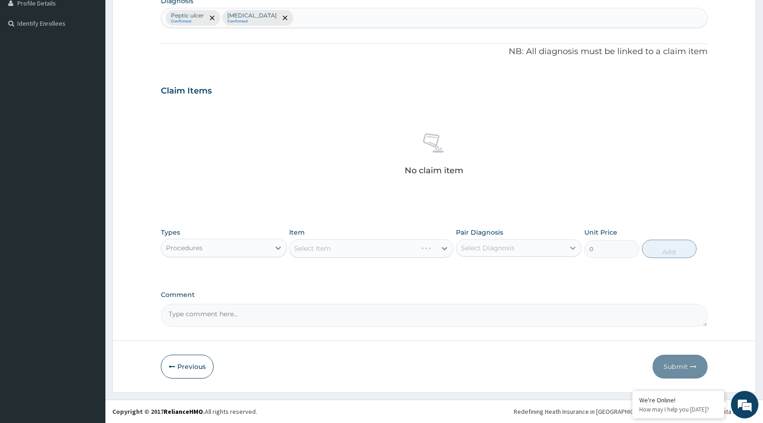
click at [568, 247] on icon at bounding box center [572, 247] width 9 height 9
click at [185, 364] on button "Previous" at bounding box center [187, 367] width 53 height 24
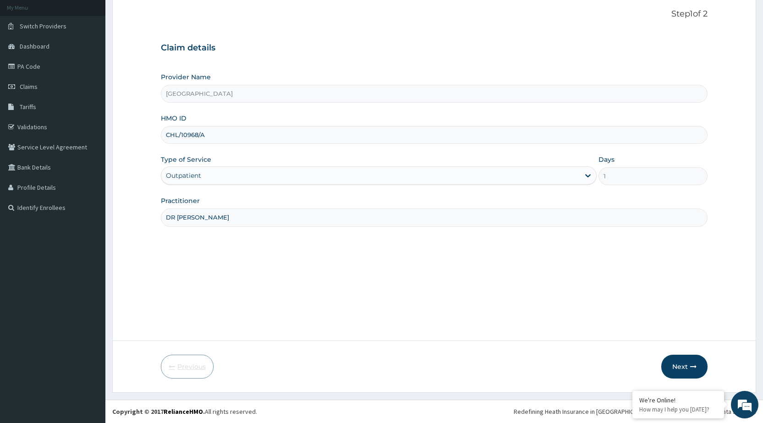
scroll to position [54, 0]
click at [672, 365] on button "Next" at bounding box center [684, 367] width 46 height 24
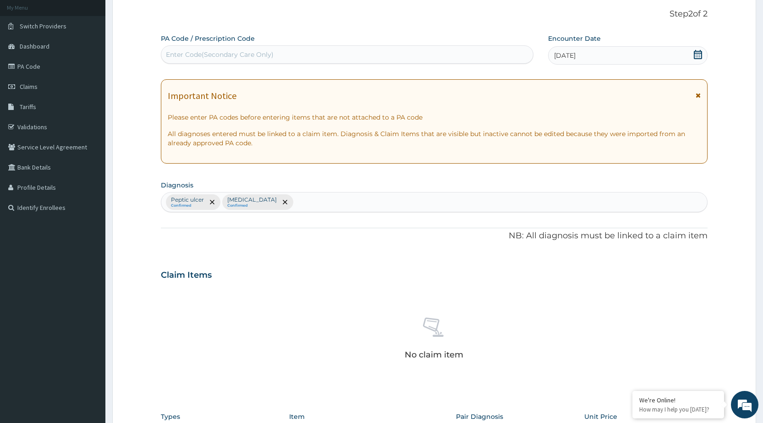
scroll to position [238, 0]
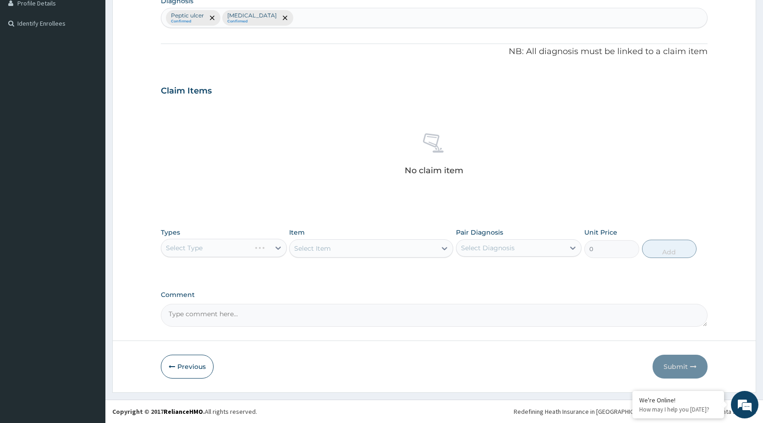
click at [264, 250] on div "Select Type" at bounding box center [224, 248] width 126 height 18
click at [366, 254] on div "Select Item" at bounding box center [371, 248] width 164 height 18
click at [399, 251] on div "Select Item" at bounding box center [371, 248] width 164 height 18
click at [264, 249] on div "Select Type" at bounding box center [224, 248] width 126 height 18
click at [424, 249] on div "Select Item" at bounding box center [371, 248] width 164 height 18
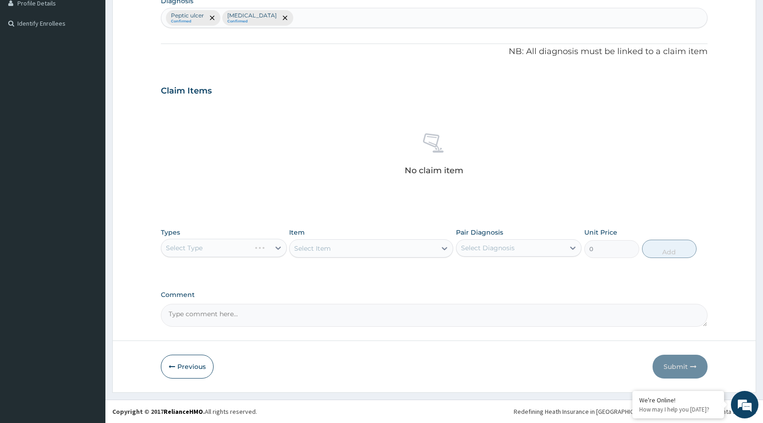
click at [439, 243] on div "Select Item" at bounding box center [371, 248] width 164 height 18
click at [265, 248] on div "Select Type" at bounding box center [224, 248] width 126 height 18
click at [236, 254] on div "Select Type" at bounding box center [224, 248] width 126 height 18
click at [258, 247] on div "Select Type" at bounding box center [224, 248] width 126 height 18
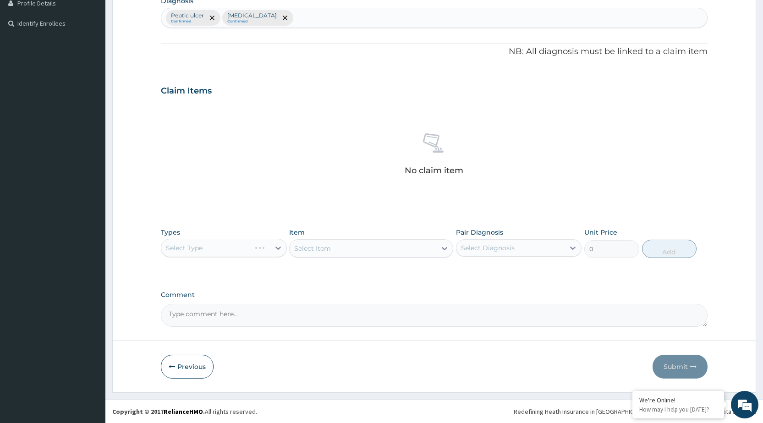
click at [258, 247] on div "Select Type" at bounding box center [224, 248] width 126 height 18
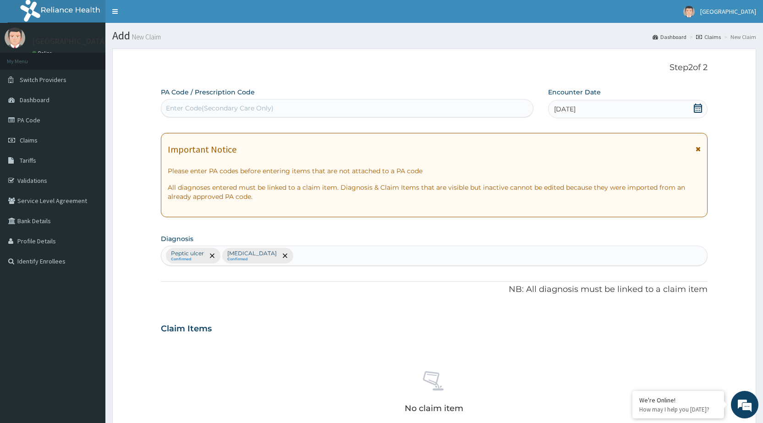
scroll to position [137, 0]
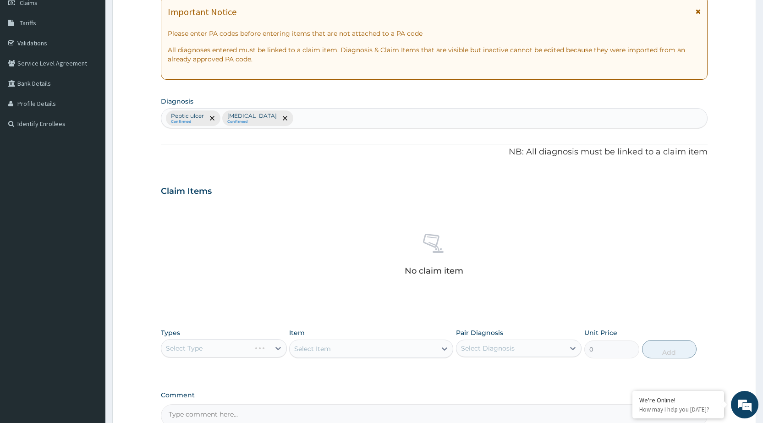
click at [258, 348] on div "Select Type" at bounding box center [224, 348] width 126 height 18
click at [275, 349] on div "Select Type" at bounding box center [224, 348] width 126 height 18
click at [264, 348] on div "Select Type" at bounding box center [224, 348] width 126 height 18
click at [266, 348] on div "Select Type" at bounding box center [224, 348] width 126 height 18
drag, startPoint x: 246, startPoint y: 353, endPoint x: 262, endPoint y: 344, distance: 18.1
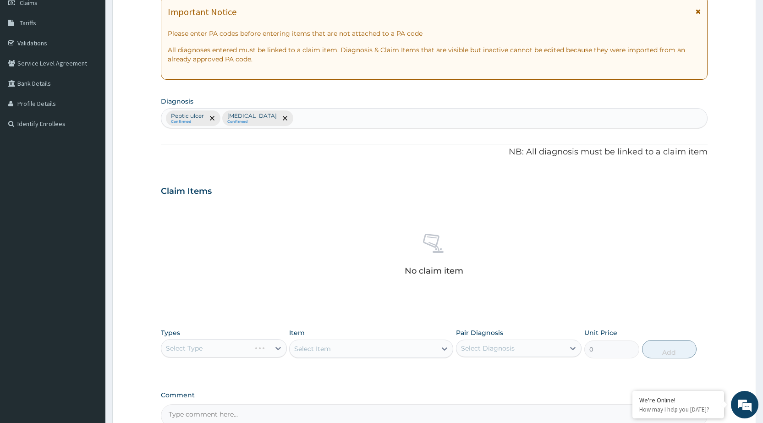
click at [246, 352] on div "Select Type" at bounding box center [224, 348] width 126 height 18
click at [270, 343] on div "Select Type" at bounding box center [224, 348] width 126 height 18
click at [269, 345] on div "Select Type" at bounding box center [224, 348] width 126 height 18
click at [280, 348] on div "Select Type" at bounding box center [224, 348] width 126 height 18
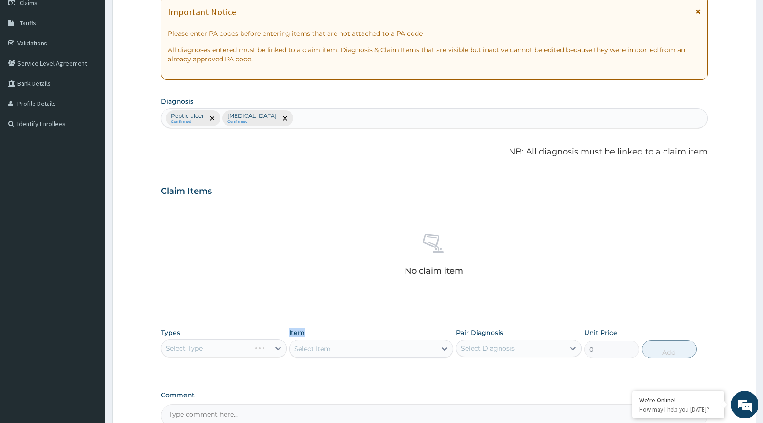
click at [280, 348] on div "Select Type" at bounding box center [224, 348] width 126 height 18
click at [351, 350] on div "Select Item" at bounding box center [371, 349] width 164 height 18
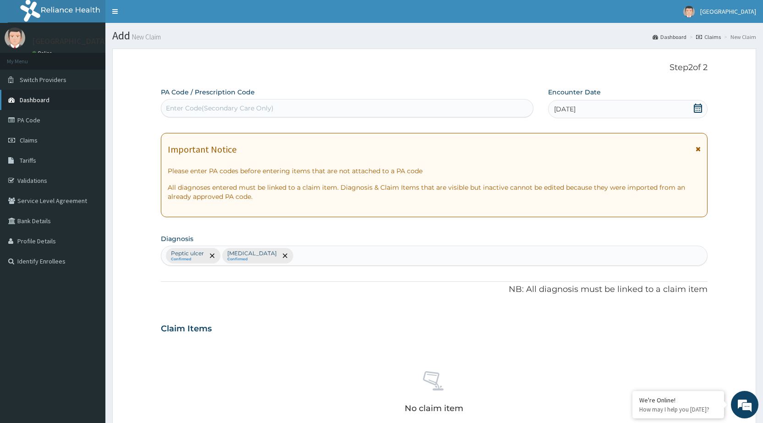
click at [28, 102] on span "Dashboard" at bounding box center [35, 100] width 30 height 8
